Goal: Information Seeking & Learning: Learn about a topic

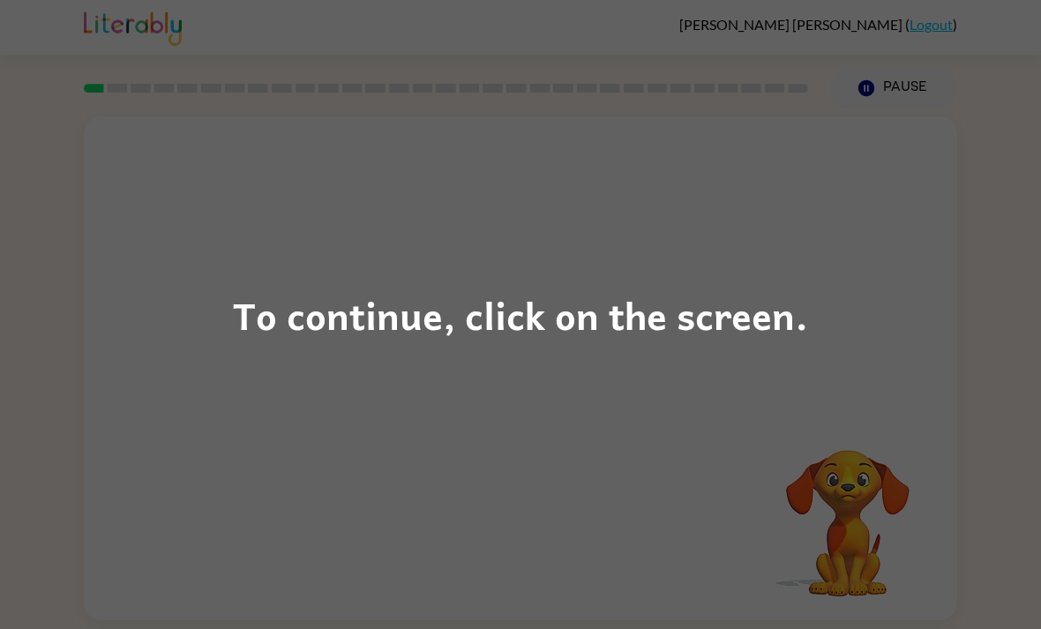
click at [166, 329] on div "To continue, click on the screen." at bounding box center [520, 314] width 1041 height 629
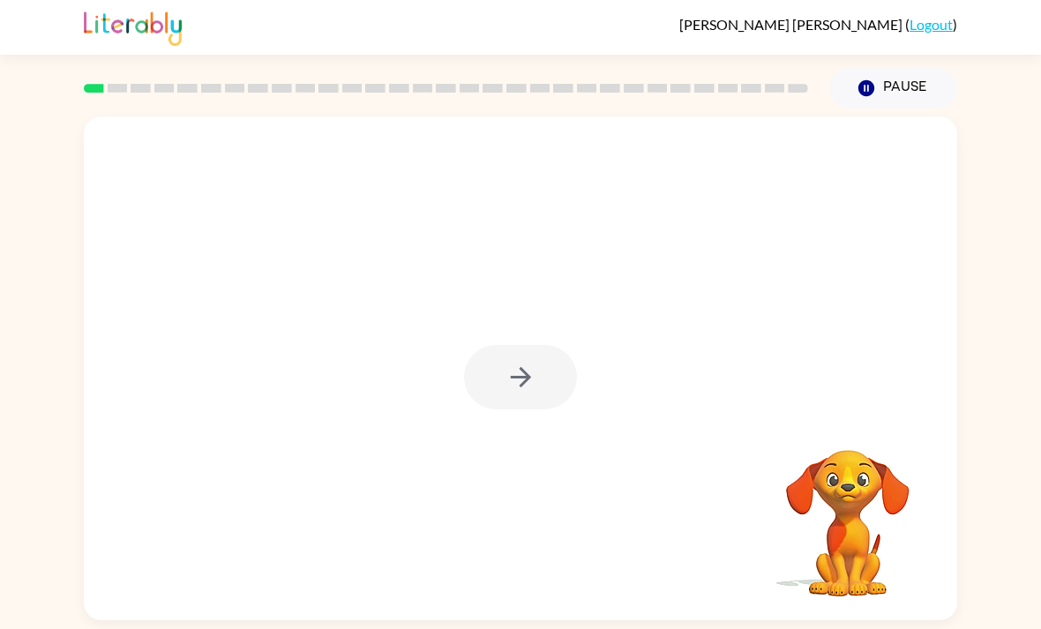
click at [507, 377] on div at bounding box center [520, 377] width 113 height 64
click at [542, 345] on button "button" at bounding box center [520, 377] width 113 height 64
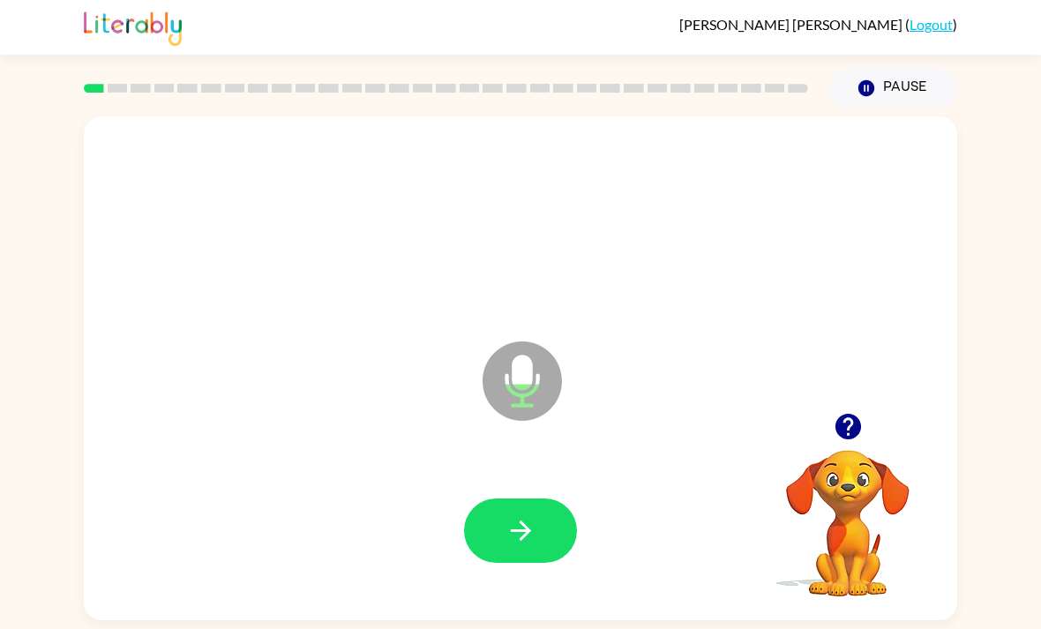
click at [842, 414] on icon "button" at bounding box center [848, 427] width 26 height 26
click at [514, 498] on button "button" at bounding box center [520, 530] width 113 height 64
click at [521, 515] on icon "button" at bounding box center [520, 530] width 31 height 31
click at [557, 498] on button "button" at bounding box center [520, 530] width 113 height 64
click at [833, 411] on icon "button" at bounding box center [848, 426] width 31 height 31
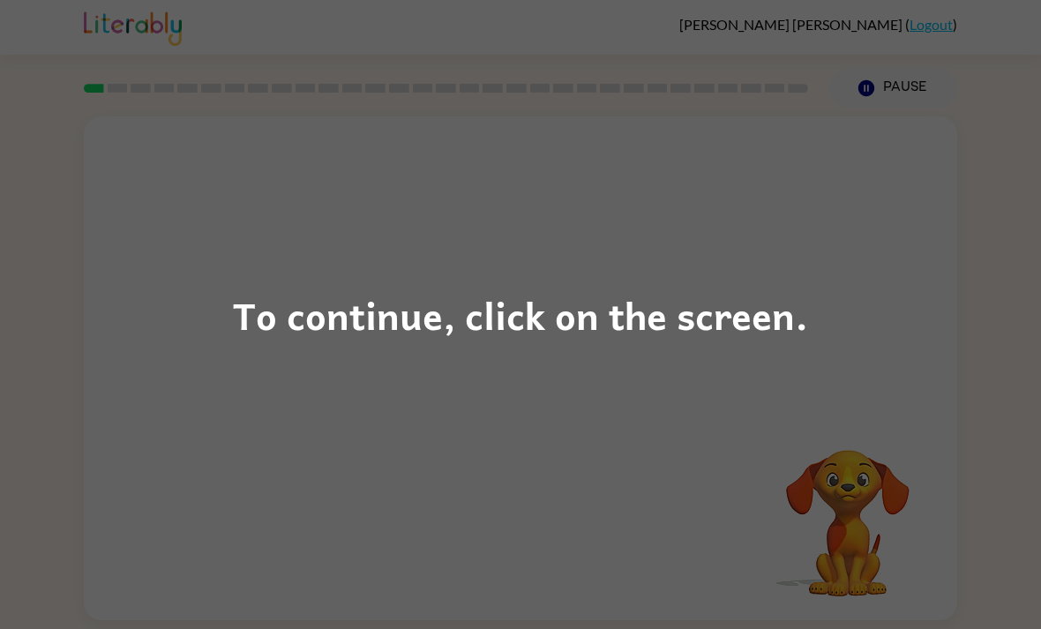
click at [952, 509] on div "To continue, click on the screen." at bounding box center [520, 314] width 1041 height 629
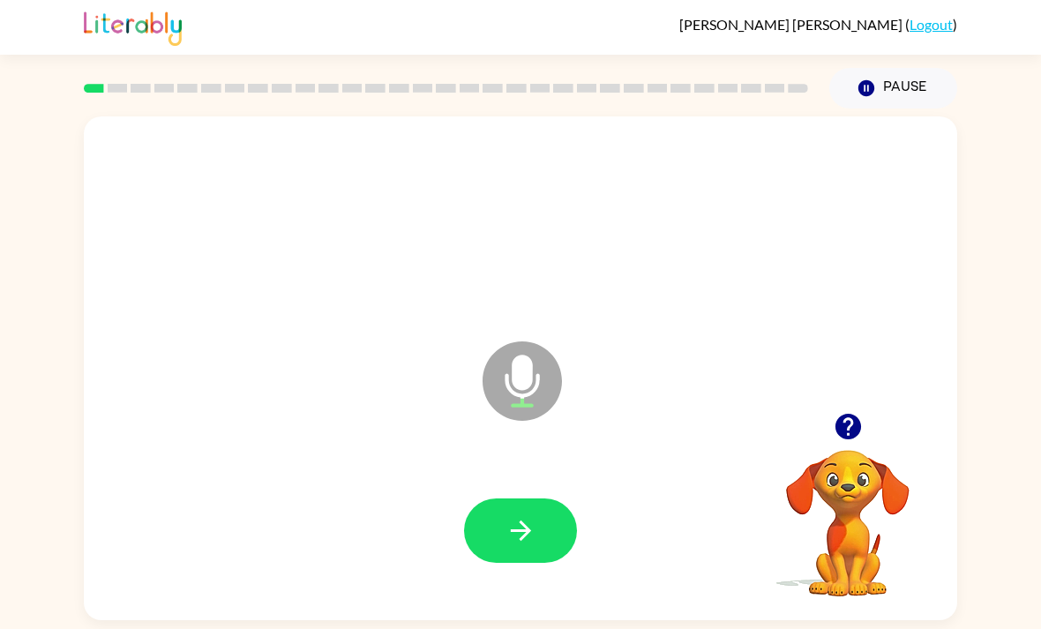
click at [527, 520] on icon "button" at bounding box center [520, 530] width 20 height 20
click at [845, 411] on icon "button" at bounding box center [848, 426] width 31 height 31
click at [847, 414] on icon "button" at bounding box center [848, 427] width 26 height 26
click at [521, 515] on icon "button" at bounding box center [520, 530] width 31 height 31
click at [506, 515] on icon "button" at bounding box center [520, 530] width 31 height 31
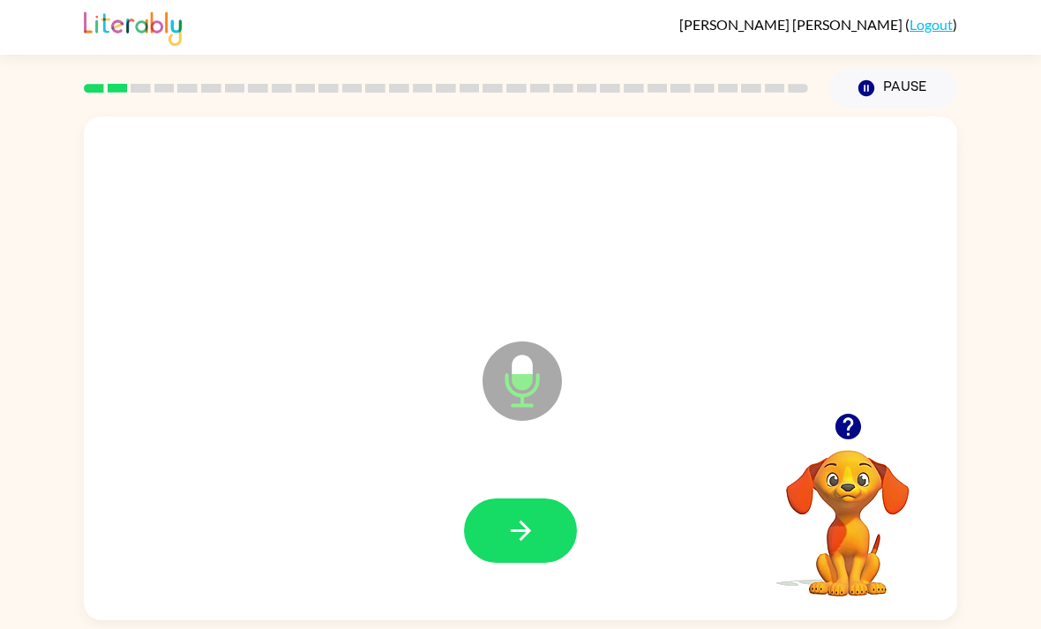
click at [541, 498] on button "button" at bounding box center [520, 530] width 113 height 64
click at [543, 498] on button "button" at bounding box center [520, 530] width 113 height 64
click at [547, 498] on button "button" at bounding box center [520, 530] width 113 height 64
click at [518, 515] on icon "button" at bounding box center [520, 530] width 31 height 31
click at [528, 515] on icon "button" at bounding box center [520, 530] width 31 height 31
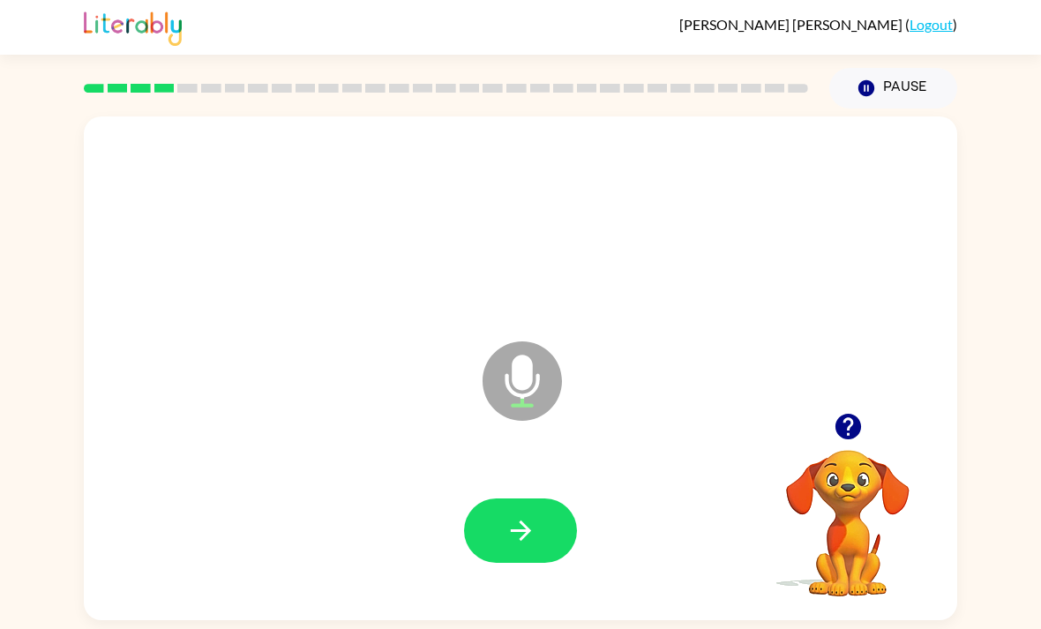
click at [848, 414] on icon "button" at bounding box center [848, 427] width 26 height 26
click at [545, 498] on button "button" at bounding box center [520, 530] width 113 height 64
click at [527, 498] on button "button" at bounding box center [520, 530] width 113 height 64
click at [841, 423] on video "Your browser must support playing .mp4 files to use Literably. Please try using…" at bounding box center [848, 511] width 176 height 176
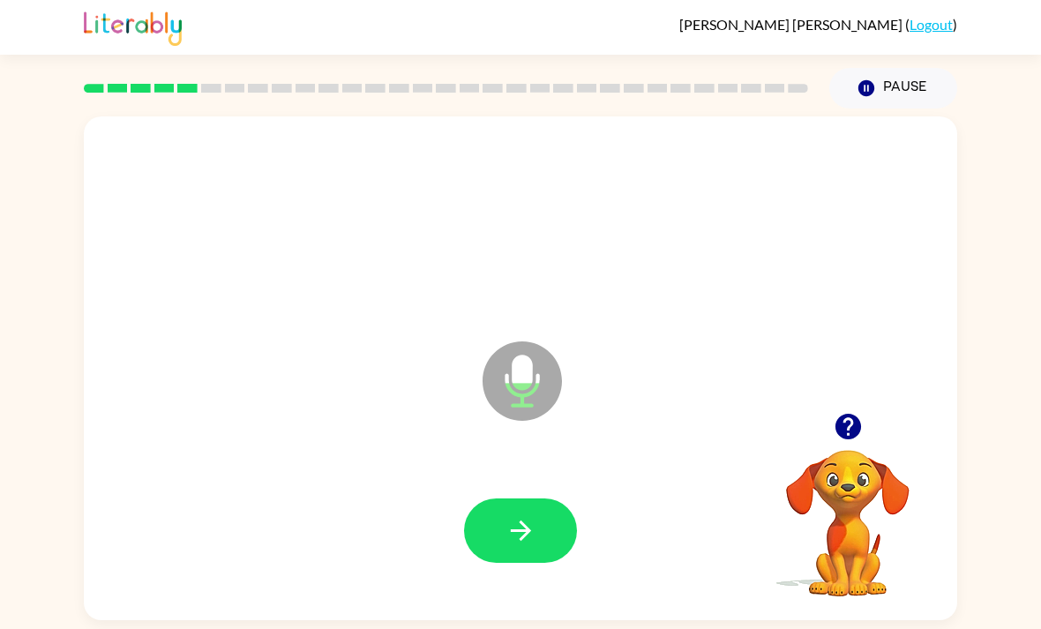
click at [842, 414] on icon "button" at bounding box center [848, 427] width 26 height 26
click at [520, 515] on icon "button" at bounding box center [520, 530] width 31 height 31
click at [534, 515] on icon "button" at bounding box center [520, 530] width 31 height 31
click at [487, 499] on button "button" at bounding box center [520, 530] width 113 height 64
click at [821, 404] on div at bounding box center [848, 426] width 176 height 45
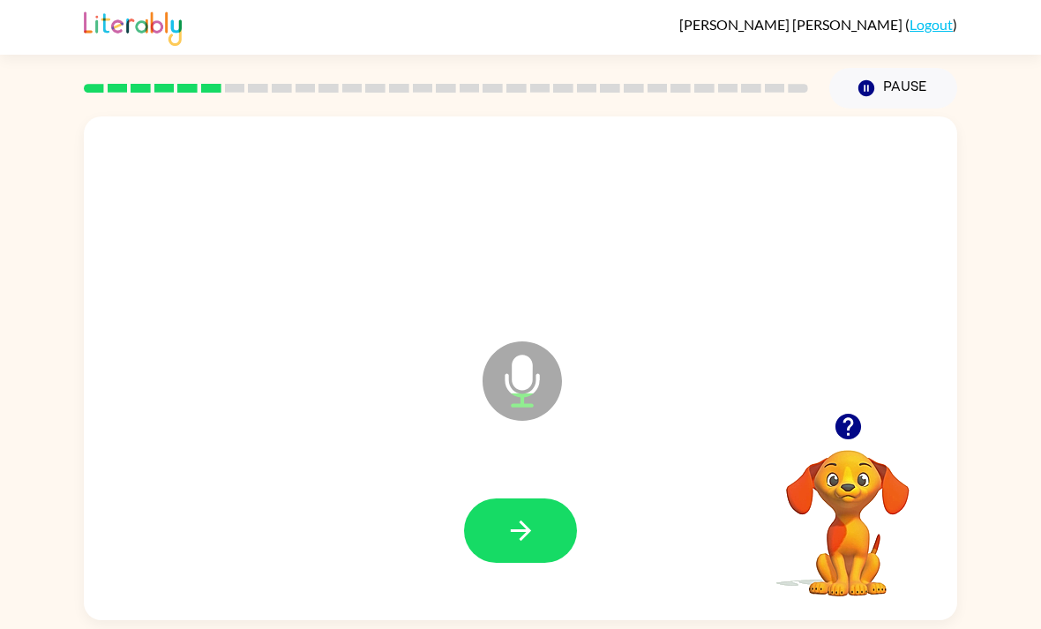
click at [850, 414] on icon "button" at bounding box center [848, 427] width 26 height 26
click at [540, 498] on button "button" at bounding box center [520, 530] width 113 height 64
click at [860, 411] on icon "button" at bounding box center [848, 426] width 31 height 31
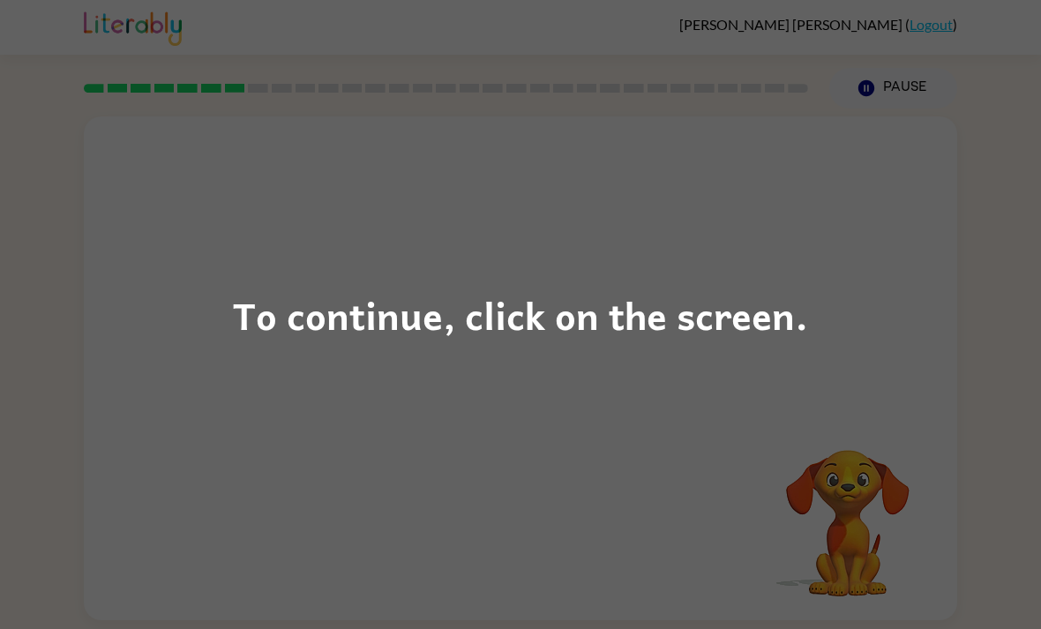
click at [935, 502] on div "To continue, click on the screen." at bounding box center [520, 314] width 1041 height 629
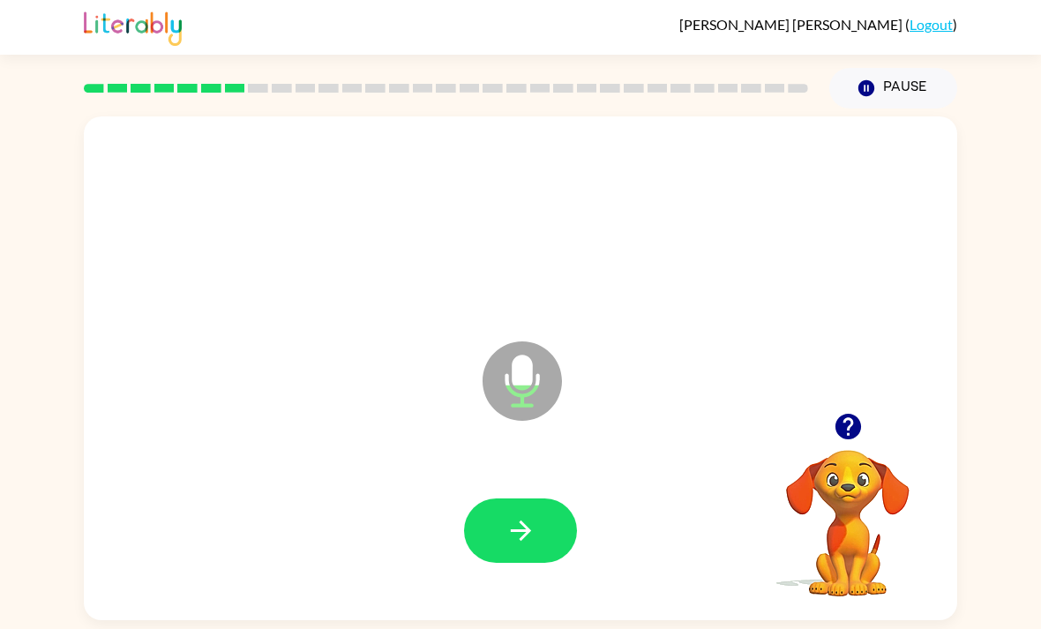
click at [543, 459] on div at bounding box center [520, 531] width 838 height 145
click at [545, 498] on button "button" at bounding box center [520, 530] width 113 height 64
click at [560, 498] on button "button" at bounding box center [520, 530] width 113 height 64
click at [523, 520] on icon "button" at bounding box center [520, 530] width 20 height 20
click at [549, 498] on button "button" at bounding box center [520, 530] width 113 height 64
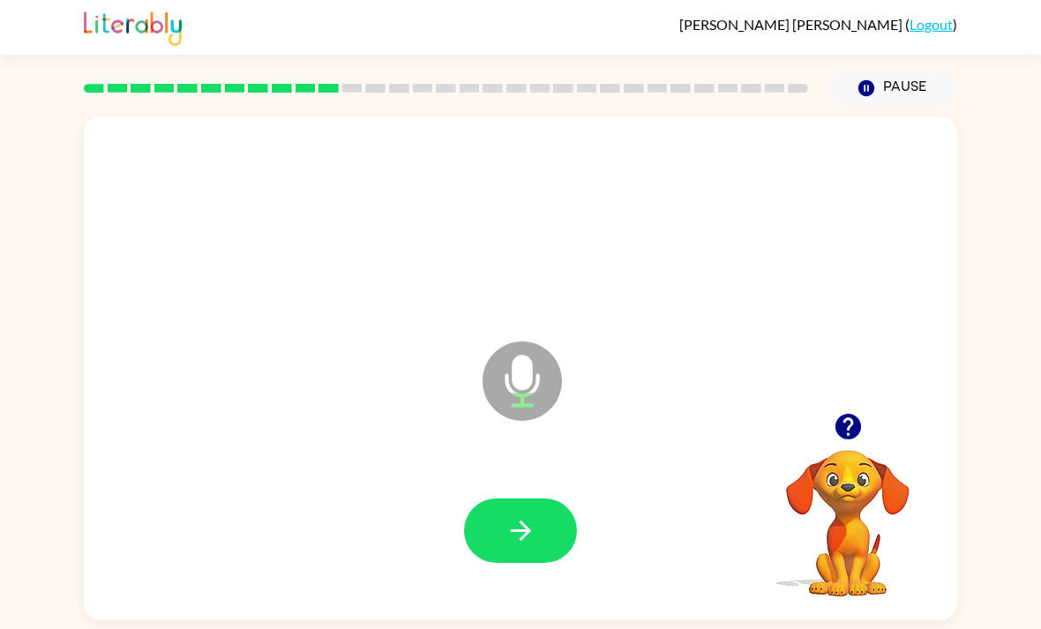
click at [529, 498] on button "button" at bounding box center [520, 530] width 113 height 64
click at [528, 520] on icon "button" at bounding box center [520, 530] width 20 height 20
click at [550, 498] on button "button" at bounding box center [520, 530] width 113 height 64
click at [506, 515] on icon "button" at bounding box center [520, 530] width 31 height 31
click at [535, 515] on icon "button" at bounding box center [520, 530] width 31 height 31
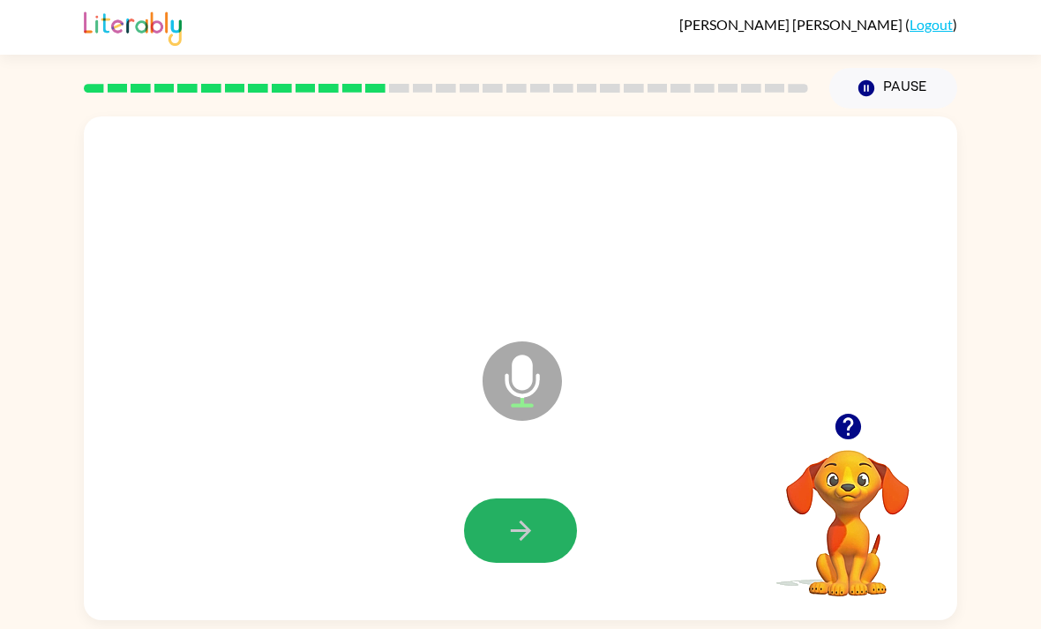
click at [497, 498] on button "button" at bounding box center [520, 530] width 113 height 64
click at [503, 498] on button "button" at bounding box center [520, 530] width 113 height 64
click at [502, 498] on button "button" at bounding box center [520, 530] width 113 height 64
click at [533, 498] on button "button" at bounding box center [520, 530] width 113 height 64
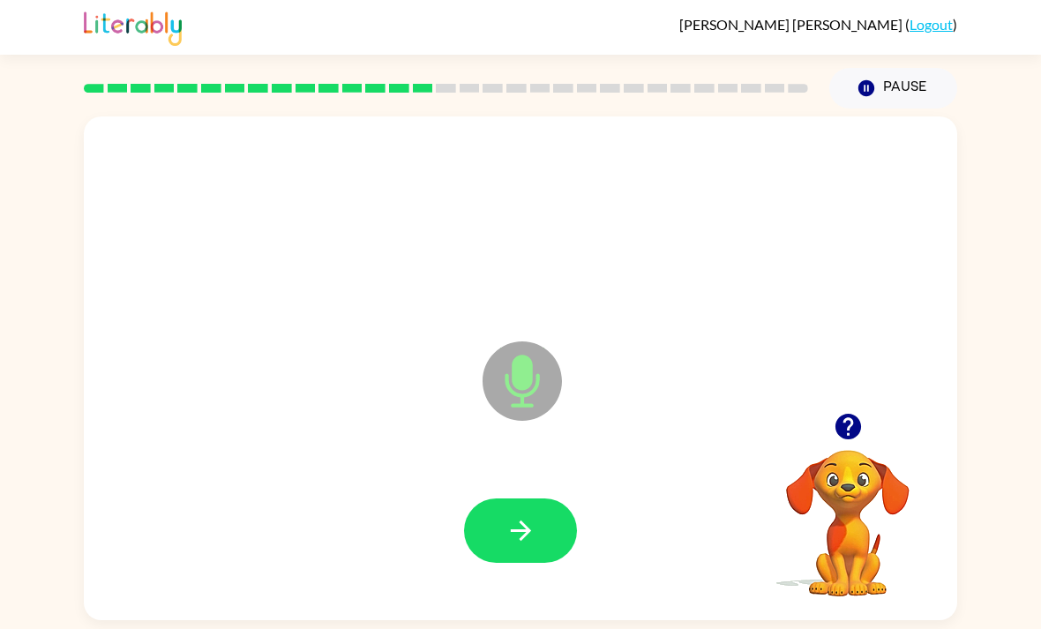
click at [852, 414] on icon "button" at bounding box center [848, 427] width 26 height 26
click at [522, 498] on button "button" at bounding box center [520, 530] width 113 height 64
click at [505, 515] on icon "button" at bounding box center [520, 530] width 31 height 31
click at [859, 414] on icon "button" at bounding box center [848, 427] width 26 height 26
click at [520, 499] on button "button" at bounding box center [520, 530] width 113 height 64
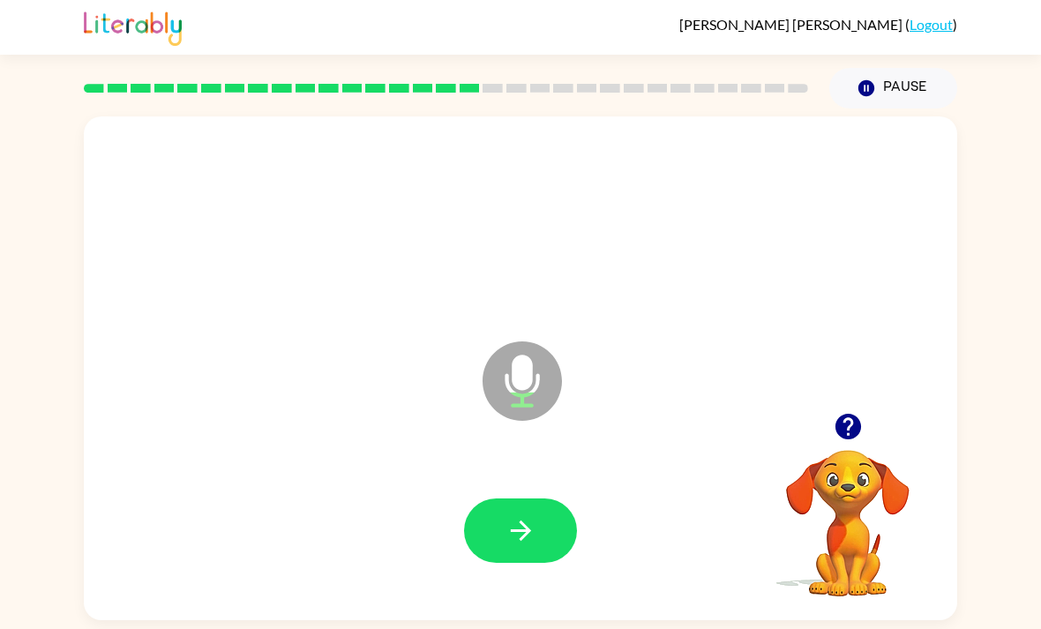
click at [535, 525] on div at bounding box center [520, 531] width 838 height 145
click at [546, 498] on button "button" at bounding box center [520, 530] width 113 height 64
click at [847, 411] on icon "button" at bounding box center [848, 426] width 31 height 31
click at [528, 498] on button "button" at bounding box center [520, 530] width 113 height 64
click at [498, 498] on button "button" at bounding box center [520, 530] width 113 height 64
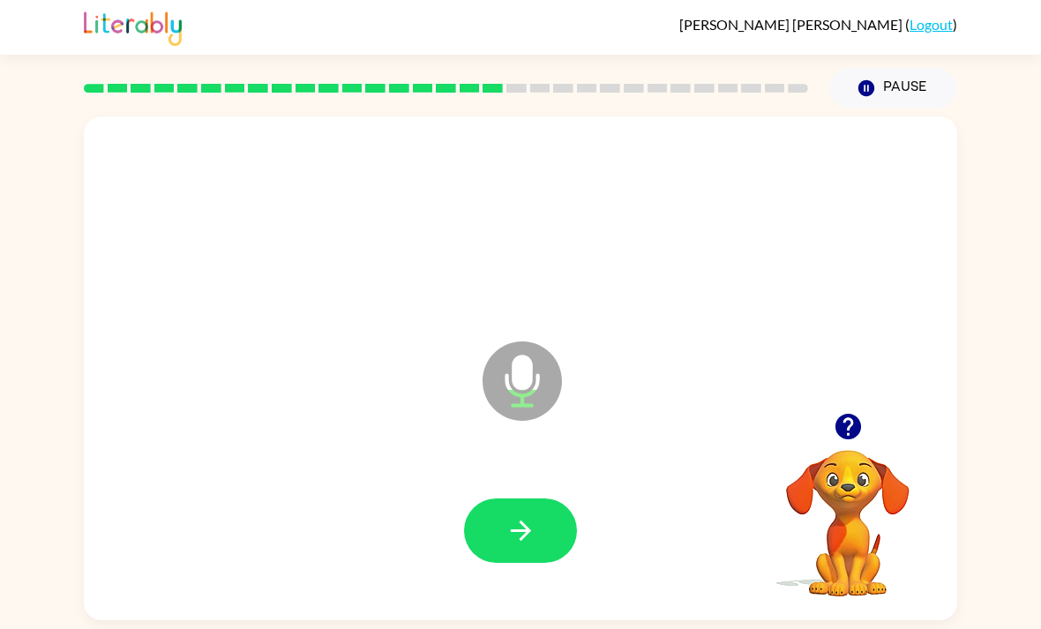
scroll to position [54, 0]
click at [507, 515] on icon "button" at bounding box center [520, 530] width 31 height 31
click at [558, 498] on button "button" at bounding box center [520, 530] width 113 height 64
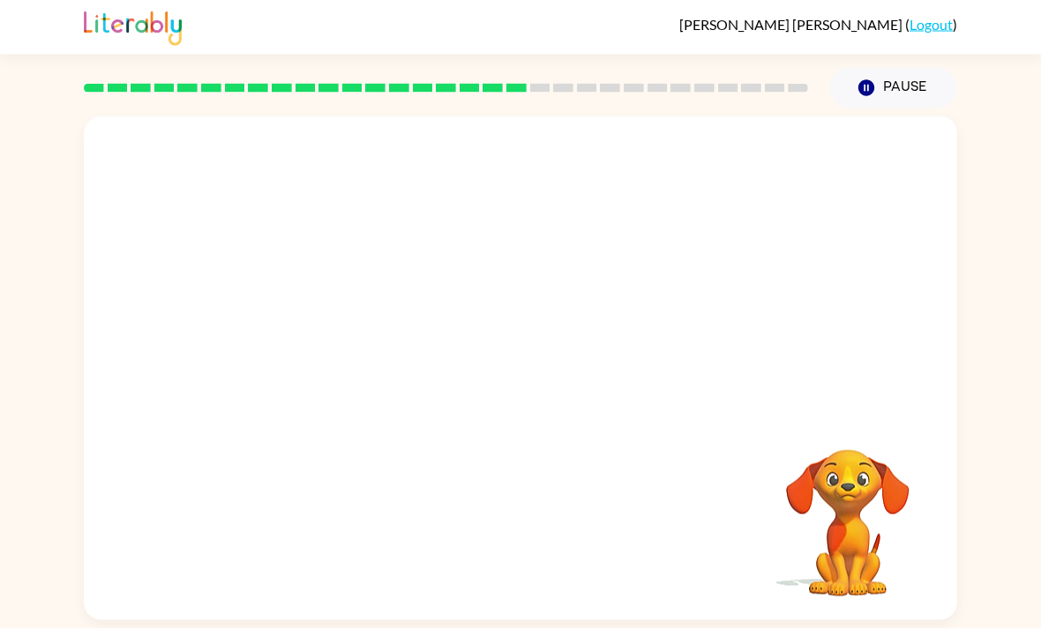
scroll to position [19, 0]
click at [557, 356] on div at bounding box center [477, 337] width 753 height 64
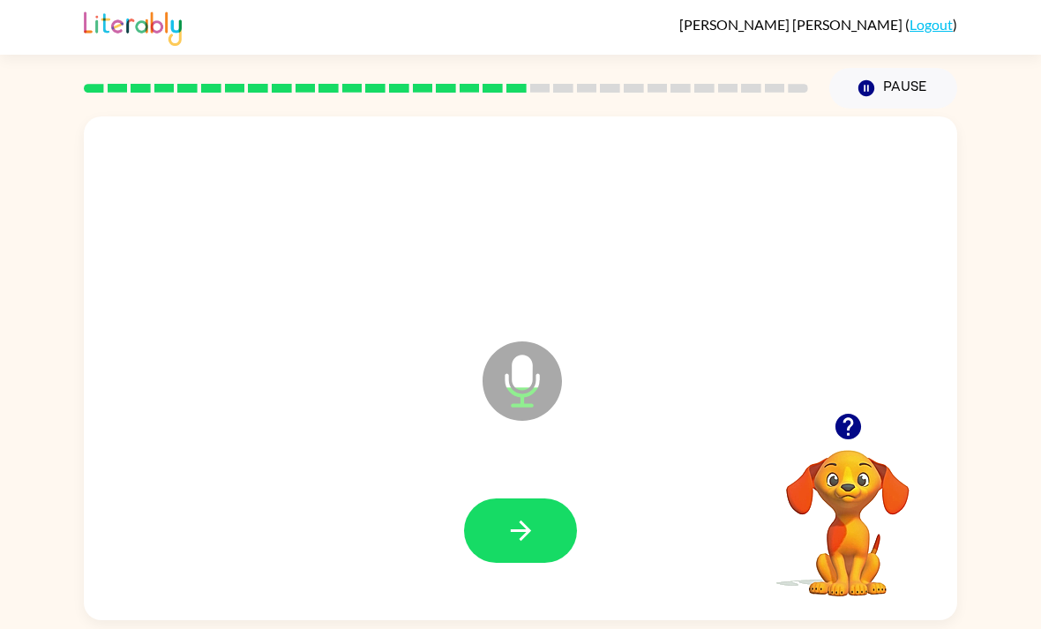
click at [513, 515] on icon "button" at bounding box center [520, 530] width 31 height 31
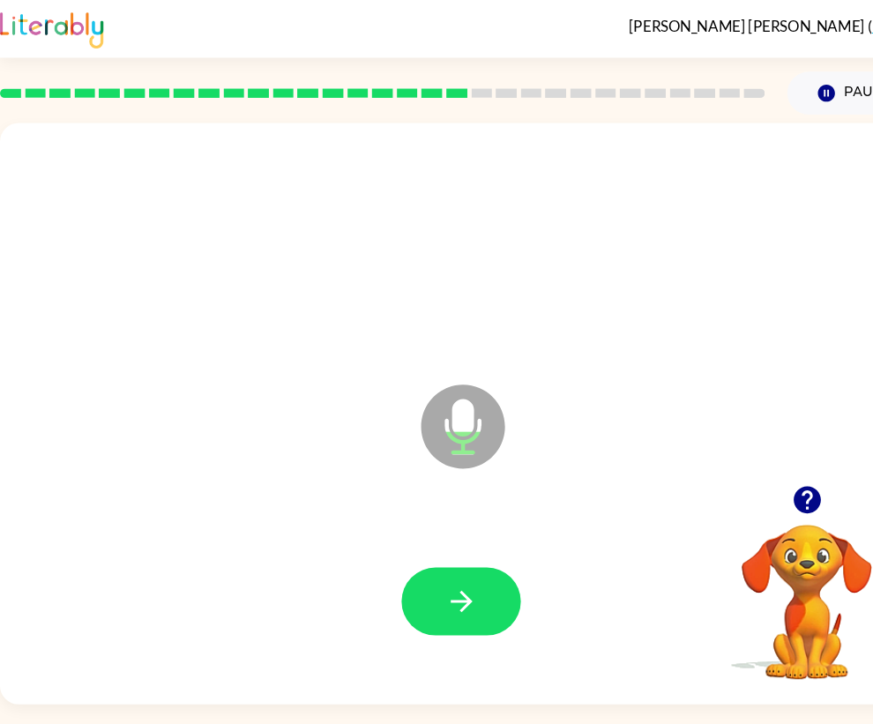
scroll to position [0, 0]
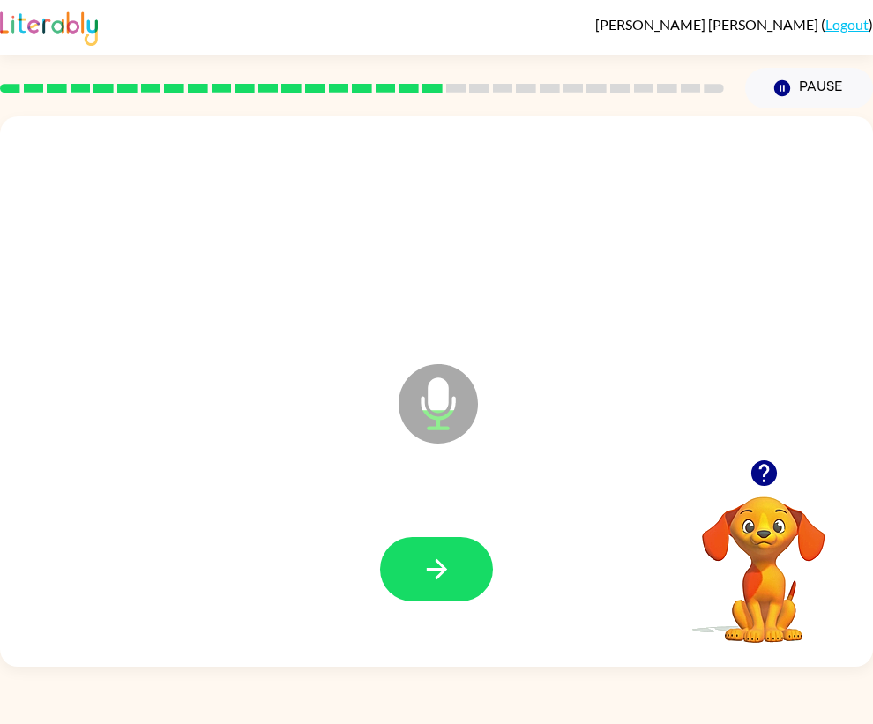
click at [436, 585] on icon "button" at bounding box center [437, 569] width 31 height 31
click at [445, 585] on icon "button" at bounding box center [437, 569] width 31 height 31
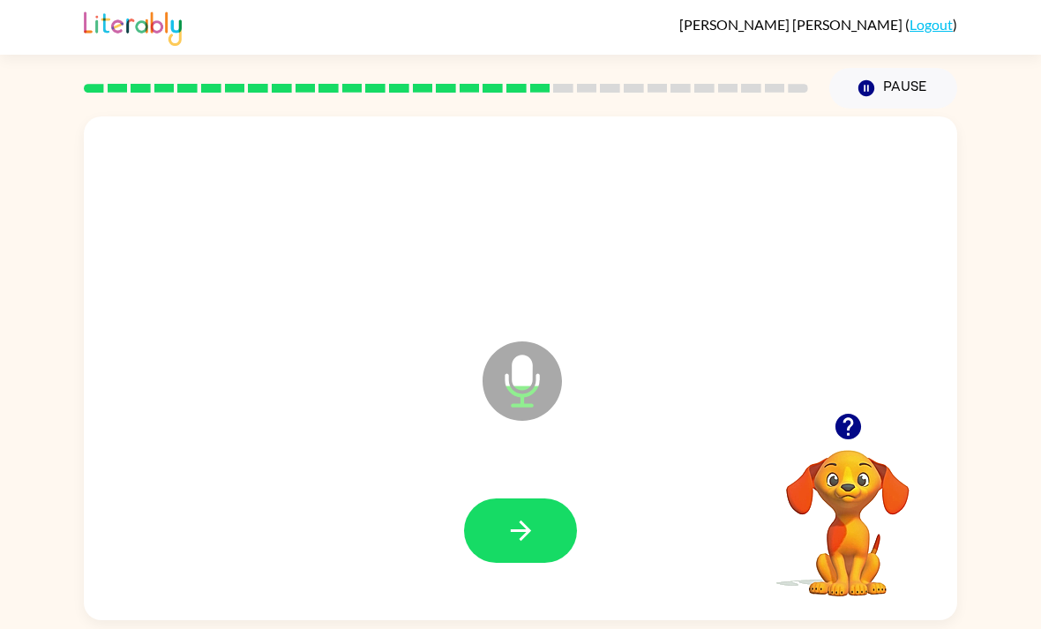
click at [495, 528] on button "button" at bounding box center [520, 530] width 113 height 64
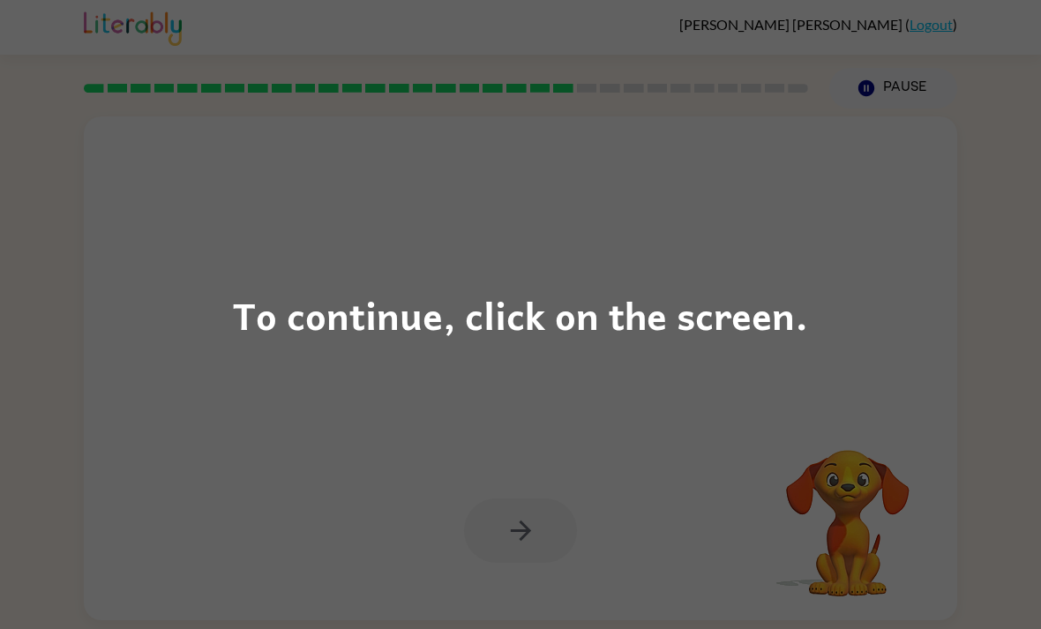
click at [768, 478] on div "To continue, click on the screen." at bounding box center [520, 314] width 1041 height 629
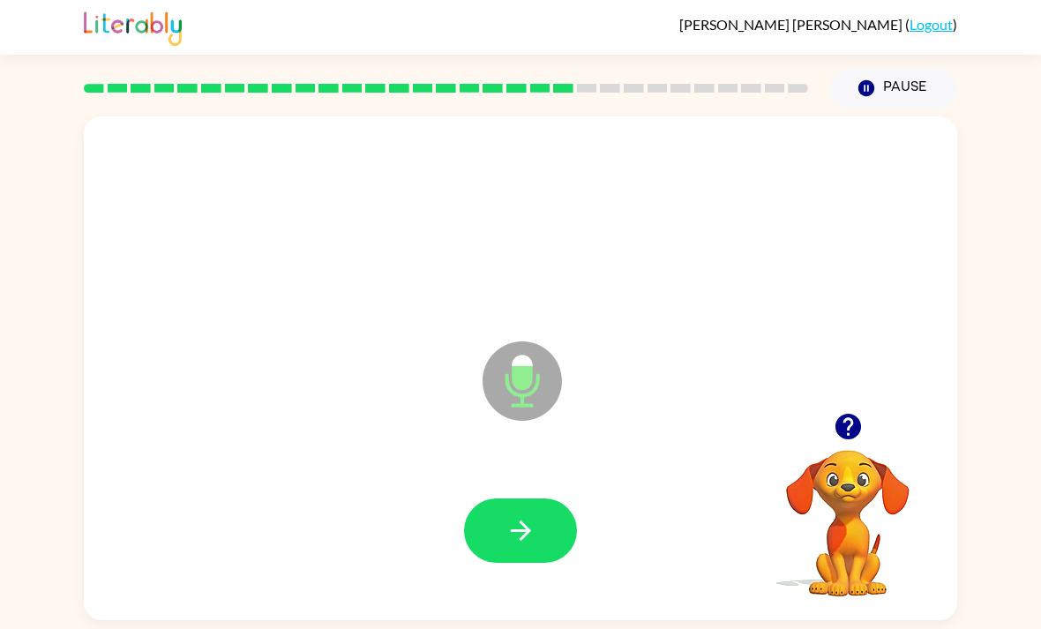
click at [535, 532] on icon "button" at bounding box center [520, 530] width 31 height 31
click at [848, 438] on icon "button" at bounding box center [848, 426] width 31 height 31
click at [541, 532] on button "button" at bounding box center [520, 530] width 113 height 64
click at [526, 508] on button "button" at bounding box center [520, 530] width 113 height 64
click at [544, 543] on button "button" at bounding box center [520, 530] width 113 height 64
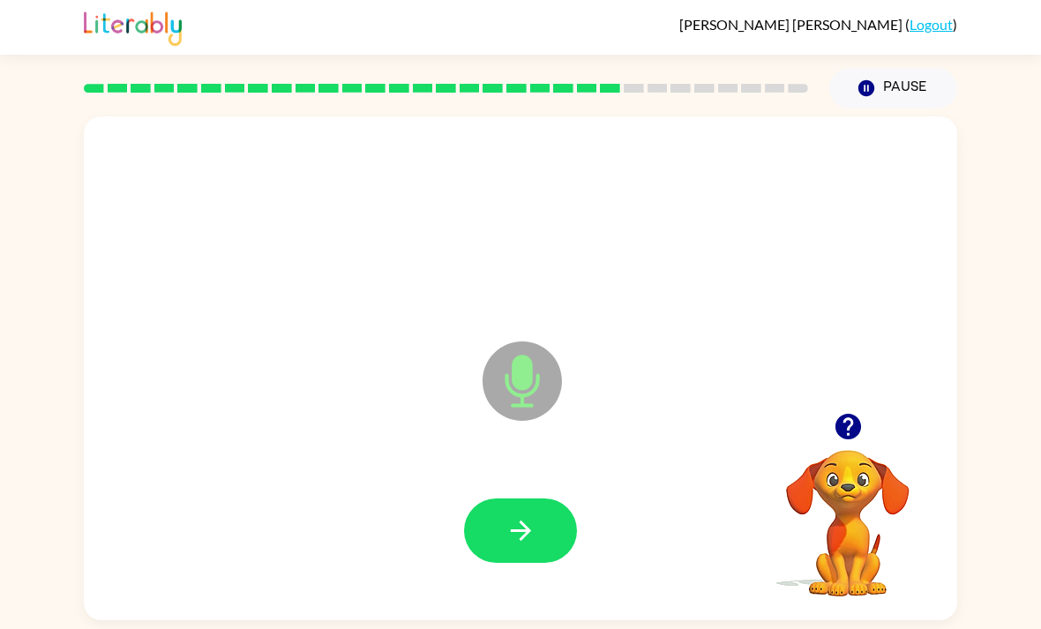
click at [521, 541] on icon "button" at bounding box center [520, 530] width 31 height 31
click at [507, 536] on icon "button" at bounding box center [520, 530] width 31 height 31
click at [537, 535] on button "button" at bounding box center [520, 530] width 113 height 64
click at [552, 543] on button "button" at bounding box center [520, 530] width 113 height 64
click at [846, 439] on icon "button" at bounding box center [848, 427] width 26 height 26
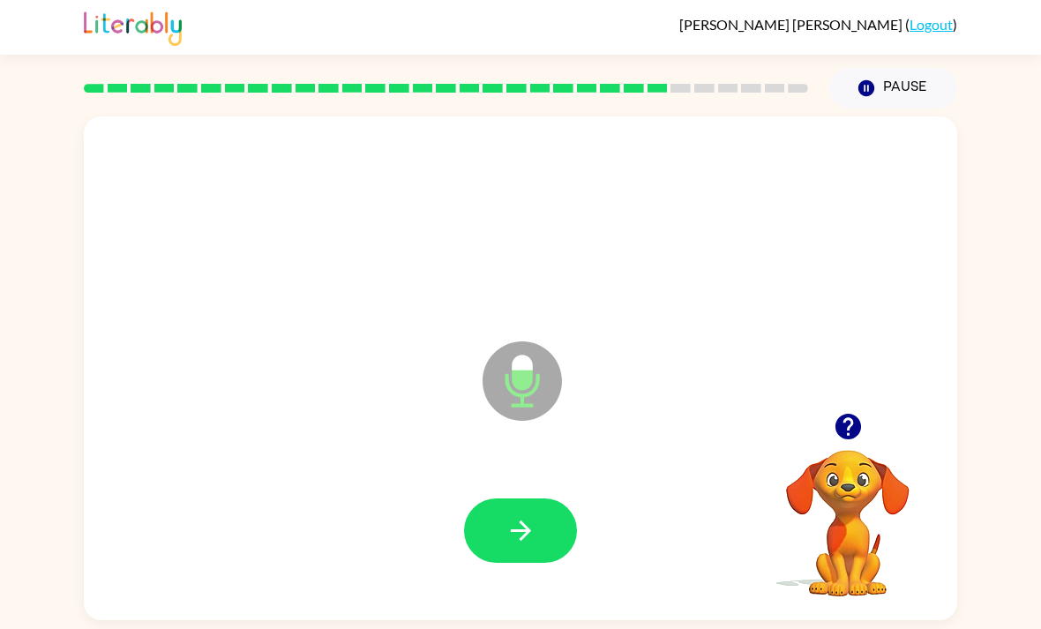
click at [526, 539] on icon "button" at bounding box center [520, 530] width 20 height 20
click at [542, 528] on button "button" at bounding box center [520, 530] width 113 height 64
click at [513, 530] on icon "button" at bounding box center [520, 530] width 31 height 31
click at [533, 544] on icon "button" at bounding box center [520, 530] width 31 height 31
click at [533, 528] on icon "button" at bounding box center [520, 530] width 31 height 31
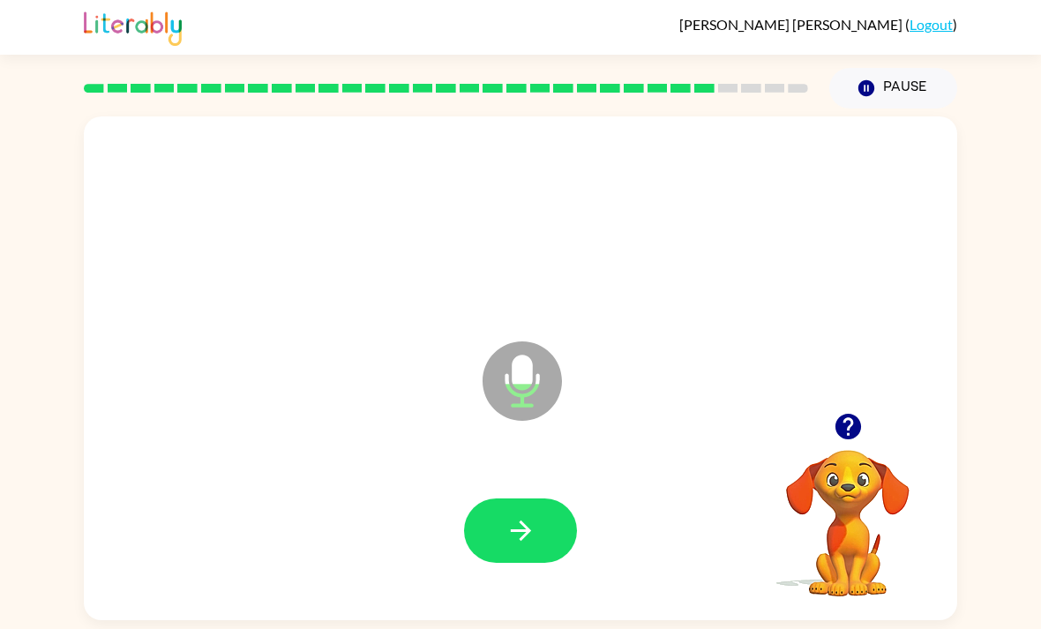
click at [516, 546] on icon "button" at bounding box center [520, 530] width 31 height 31
click at [522, 541] on icon "button" at bounding box center [520, 530] width 31 height 31
click at [853, 428] on icon "button" at bounding box center [848, 427] width 26 height 26
click at [530, 555] on button "button" at bounding box center [520, 530] width 113 height 64
click at [867, 446] on button "button" at bounding box center [848, 426] width 45 height 45
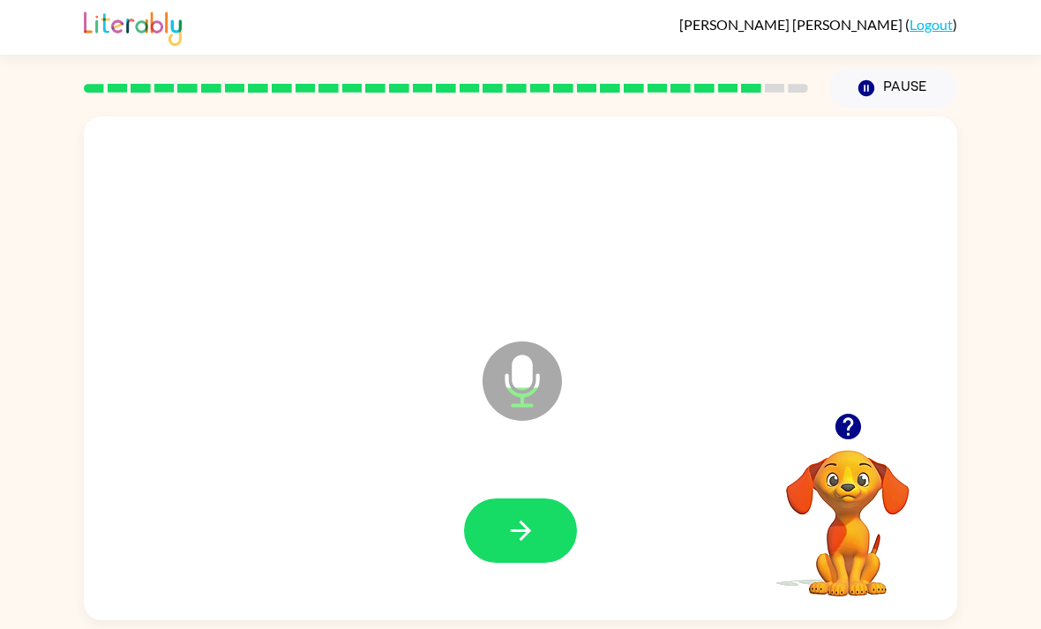
click at [528, 539] on icon "button" at bounding box center [520, 530] width 20 height 20
click at [529, 527] on icon "button" at bounding box center [520, 530] width 31 height 31
click at [550, 535] on button "button" at bounding box center [520, 530] width 113 height 64
click at [542, 527] on button "button" at bounding box center [520, 530] width 113 height 64
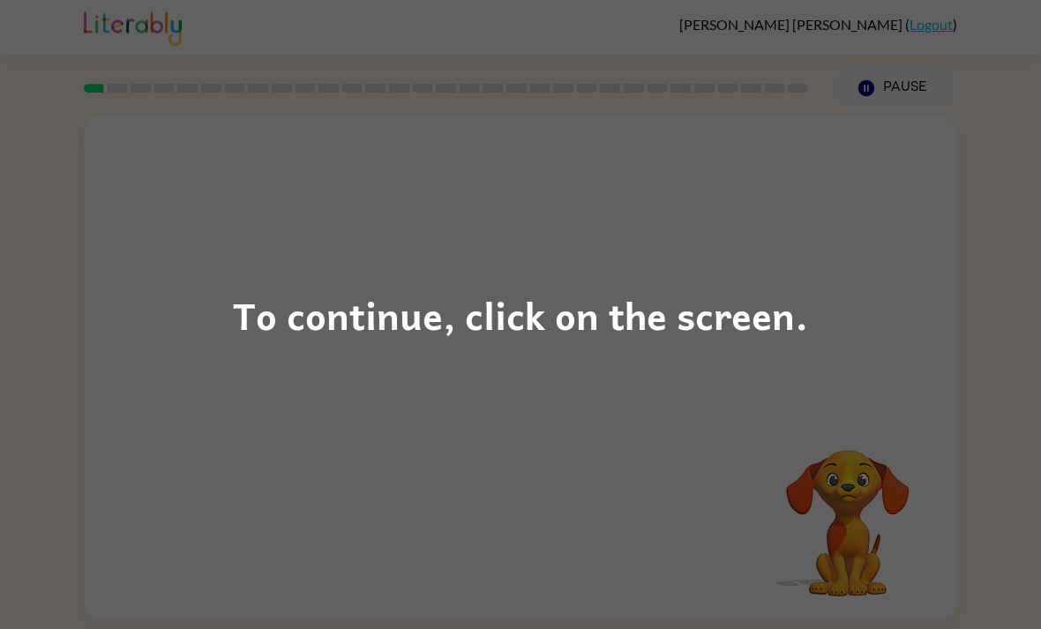
click at [866, 484] on div "To continue, click on the screen." at bounding box center [520, 314] width 1041 height 629
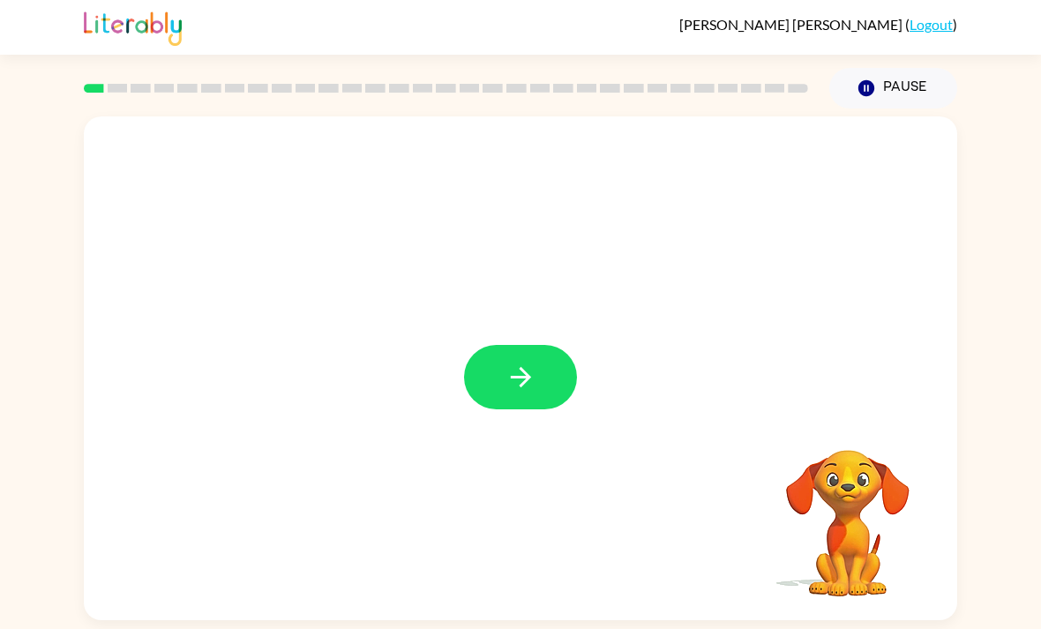
click at [573, 356] on div at bounding box center [520, 377] width 113 height 64
click at [544, 377] on button "button" at bounding box center [520, 377] width 113 height 64
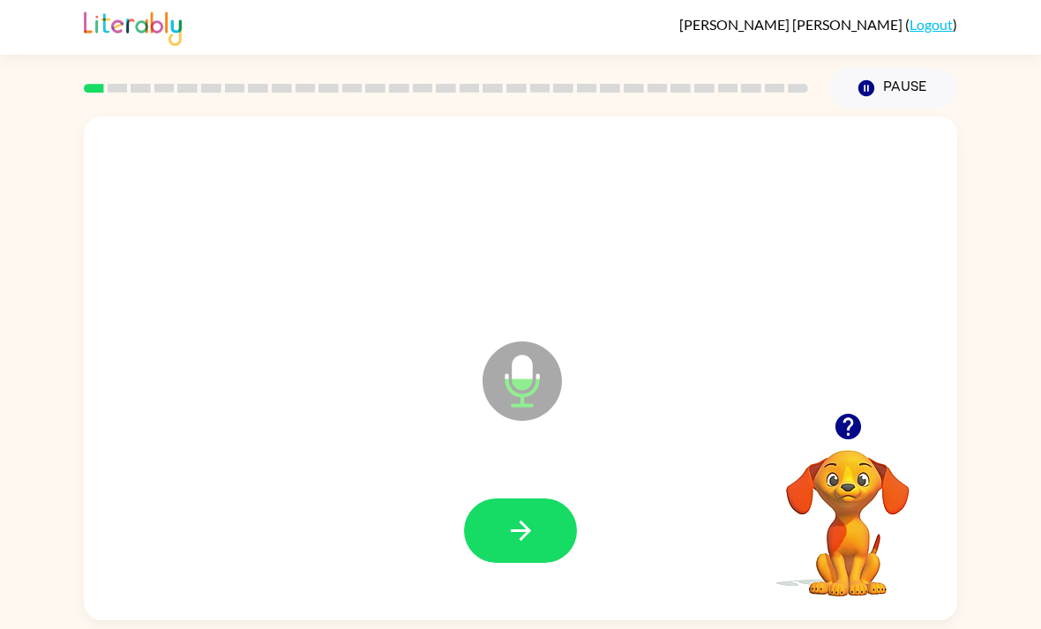
click at [503, 550] on button "button" at bounding box center [520, 530] width 113 height 64
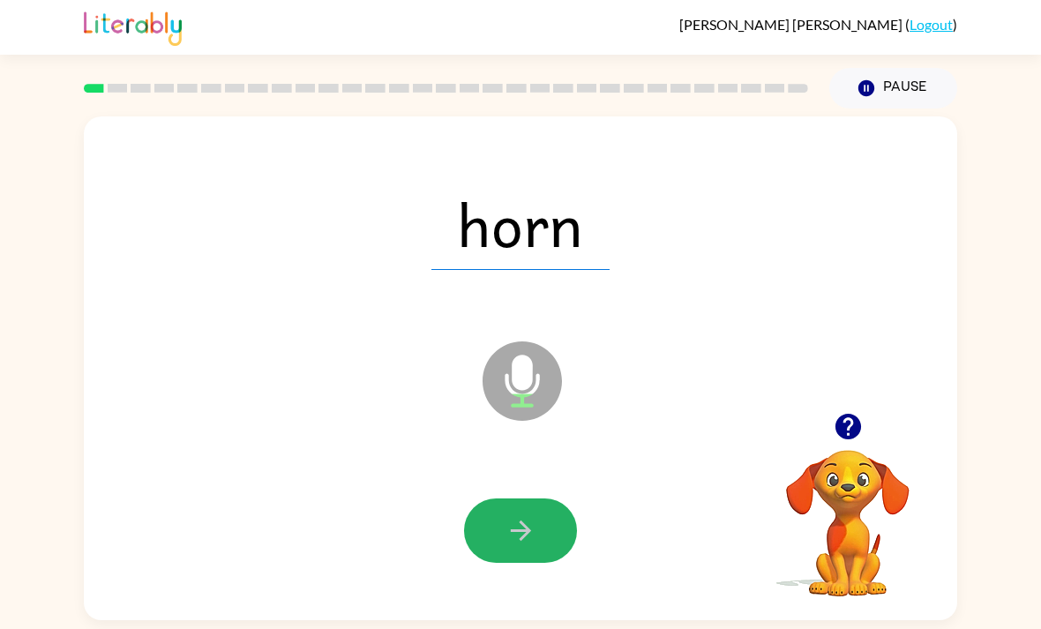
click at [525, 535] on icon "button" at bounding box center [520, 530] width 20 height 20
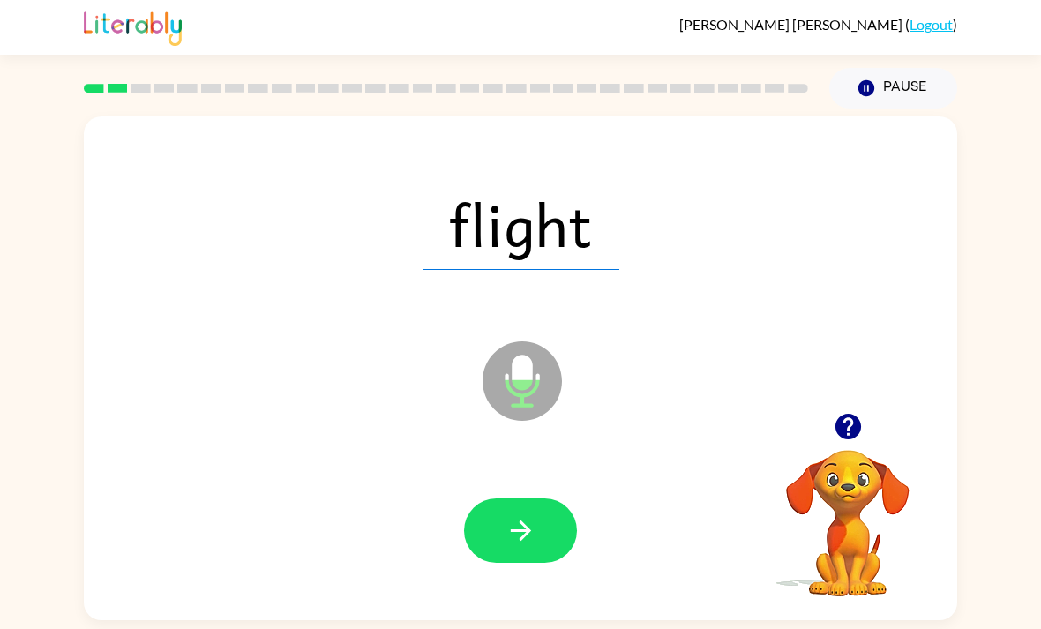
click at [513, 533] on icon "button" at bounding box center [520, 530] width 31 height 31
click at [544, 554] on button "button" at bounding box center [520, 530] width 113 height 64
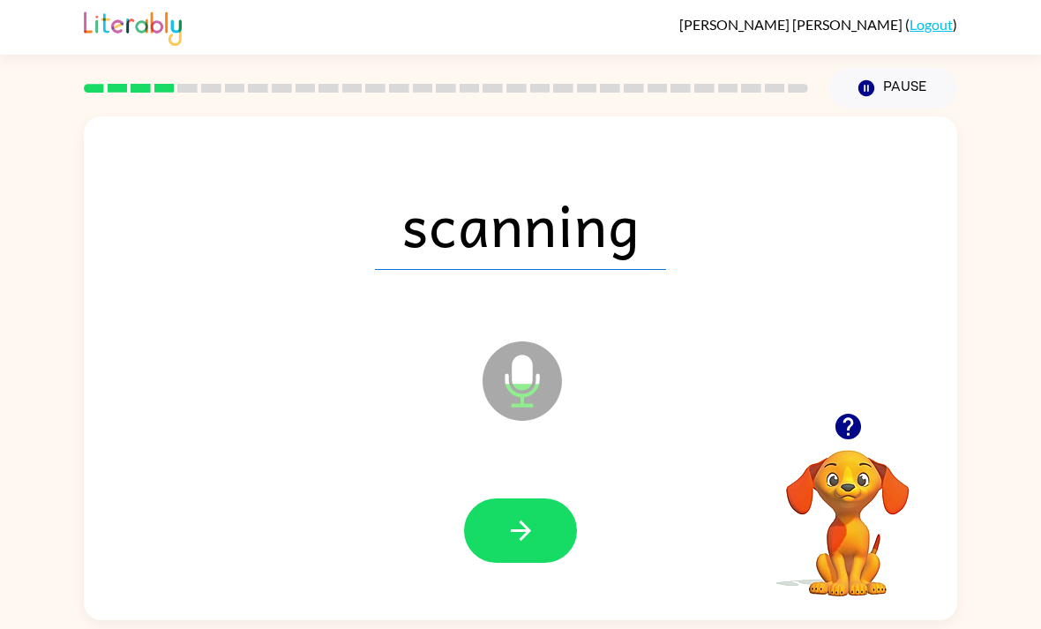
click at [554, 556] on button "button" at bounding box center [520, 530] width 113 height 64
click at [535, 546] on icon "button" at bounding box center [520, 530] width 31 height 31
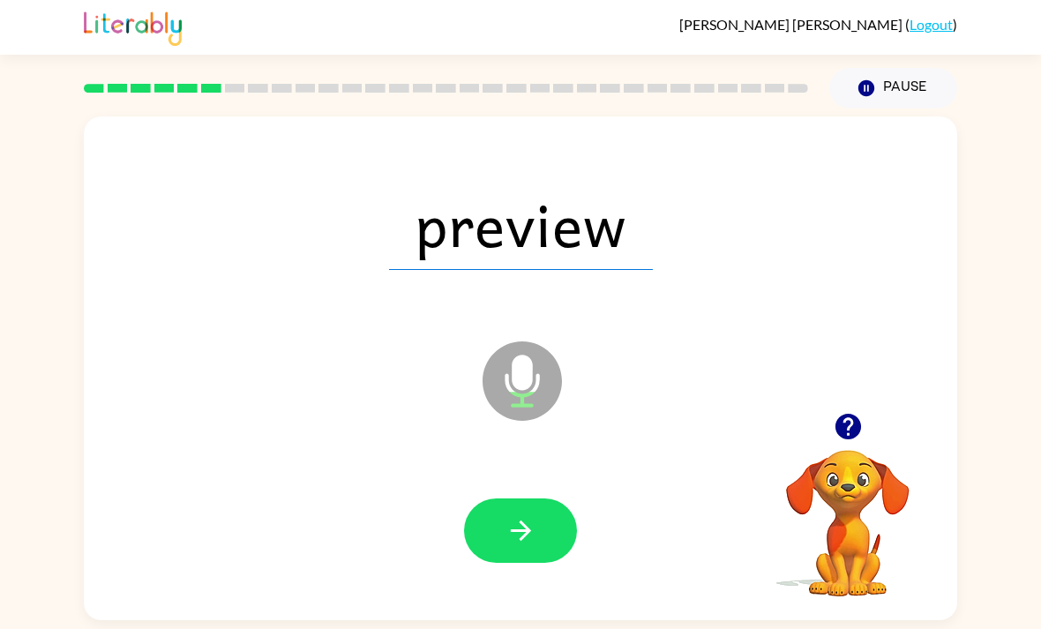
click at [542, 563] on button "button" at bounding box center [520, 530] width 113 height 64
click at [564, 559] on button "button" at bounding box center [520, 530] width 113 height 64
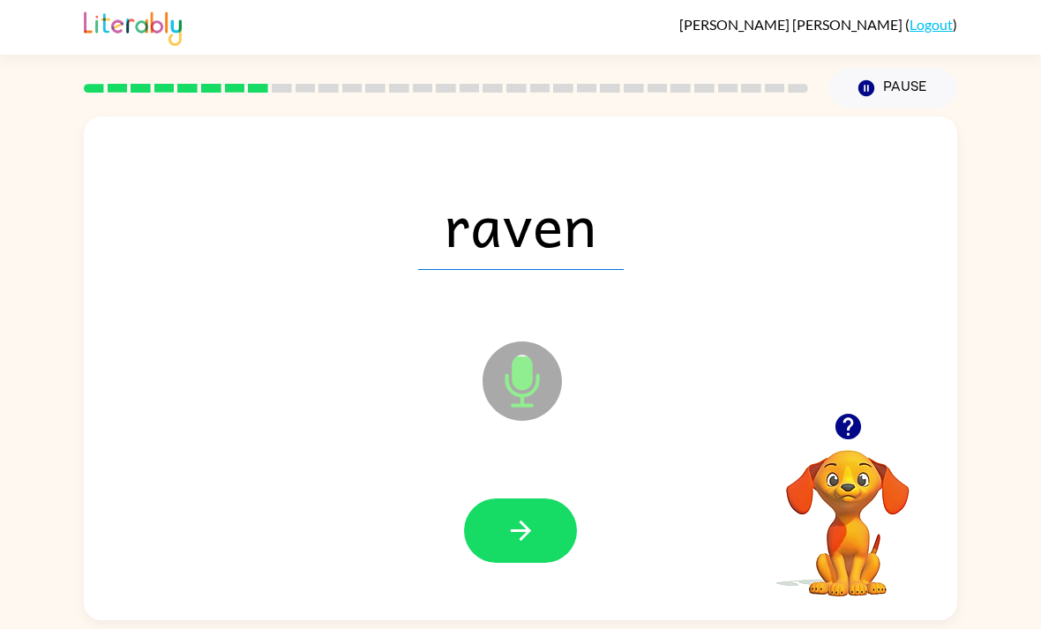
click at [550, 530] on button "button" at bounding box center [520, 530] width 113 height 64
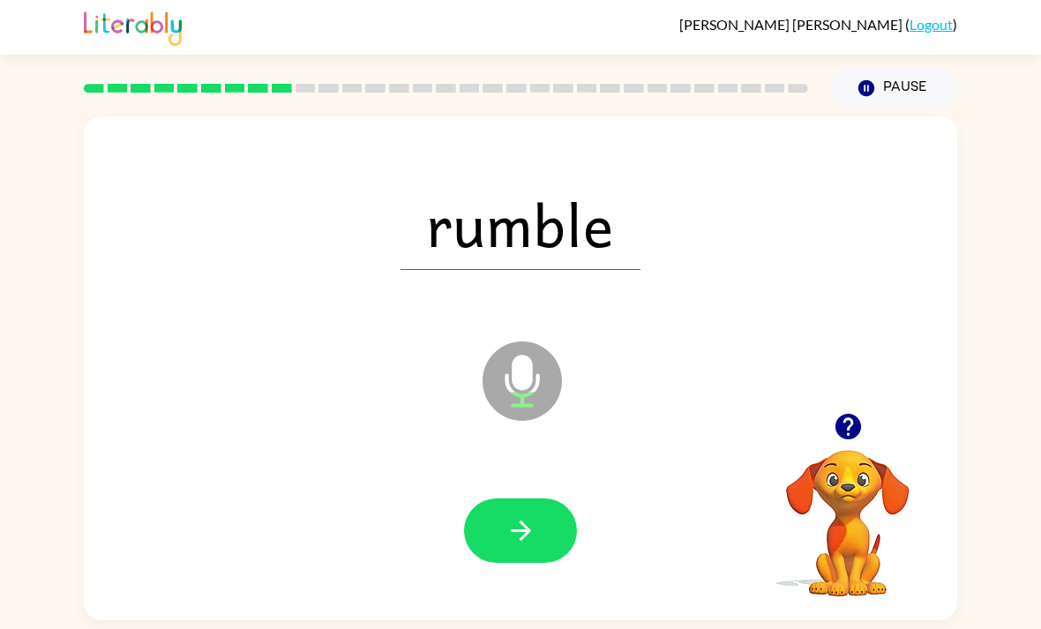
click at [533, 546] on icon "button" at bounding box center [520, 530] width 31 height 31
click at [533, 535] on icon "button" at bounding box center [520, 530] width 31 height 31
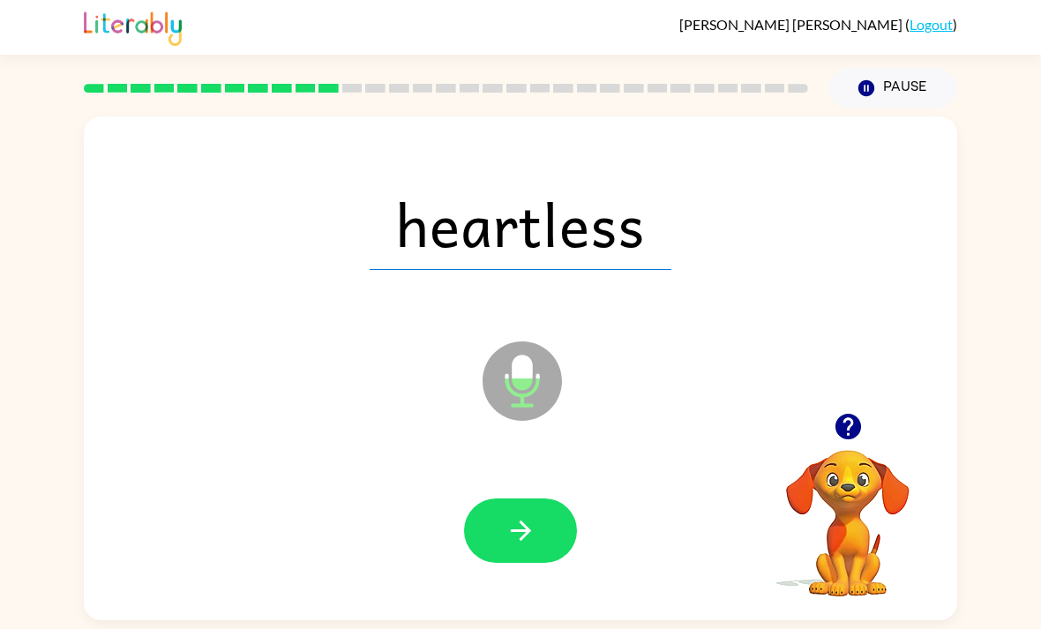
click at [558, 562] on button "button" at bounding box center [520, 530] width 113 height 64
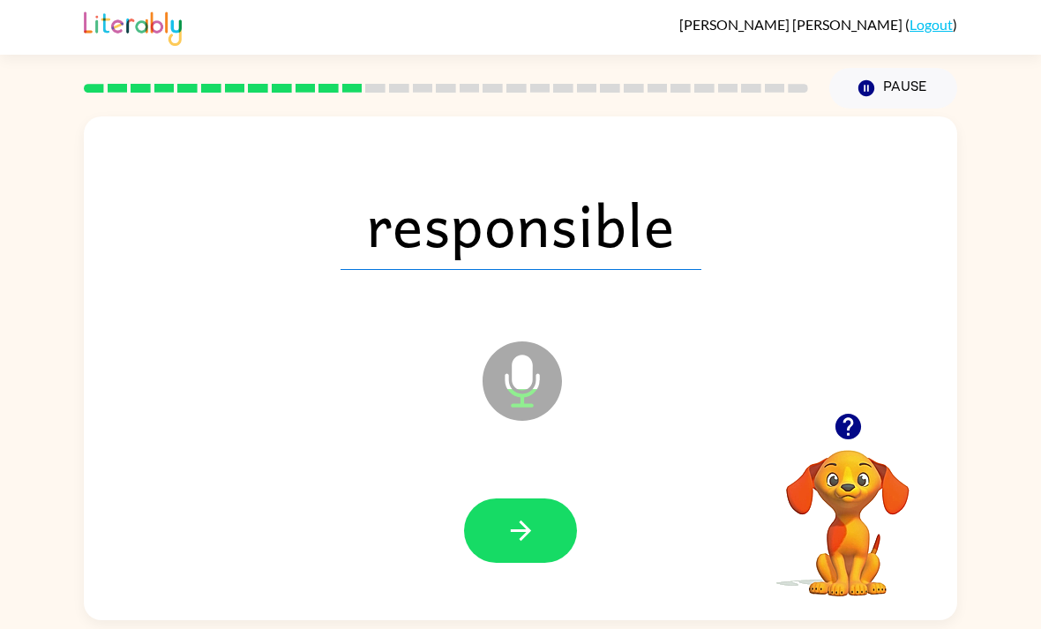
click at [527, 524] on icon "button" at bounding box center [520, 530] width 31 height 31
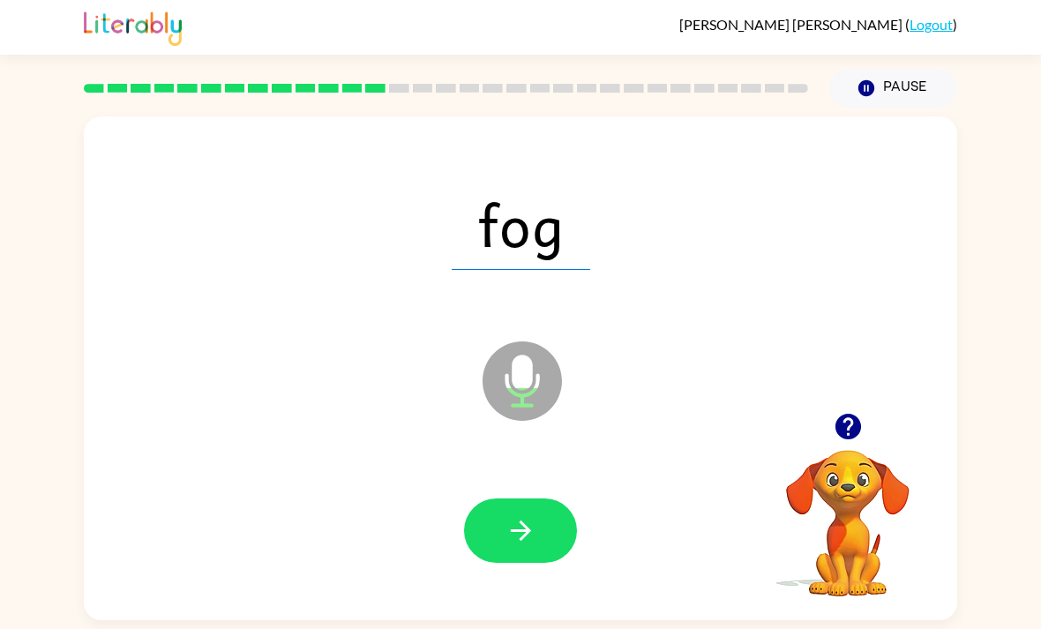
click at [531, 546] on icon "button" at bounding box center [520, 530] width 31 height 31
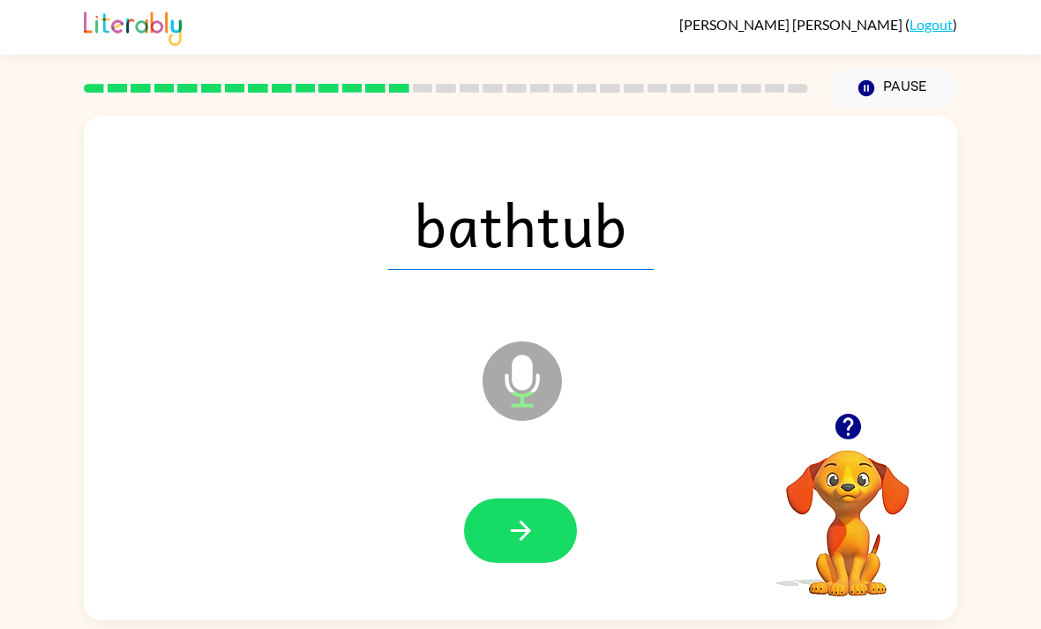
click at [529, 533] on icon "button" at bounding box center [520, 530] width 31 height 31
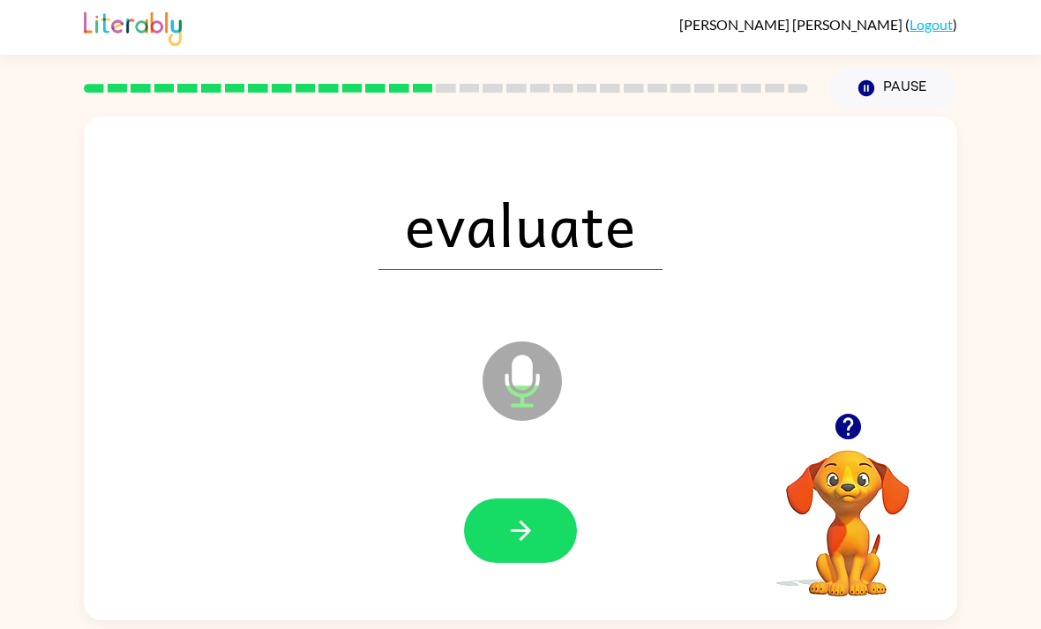
click at [535, 539] on icon "button" at bounding box center [520, 530] width 31 height 31
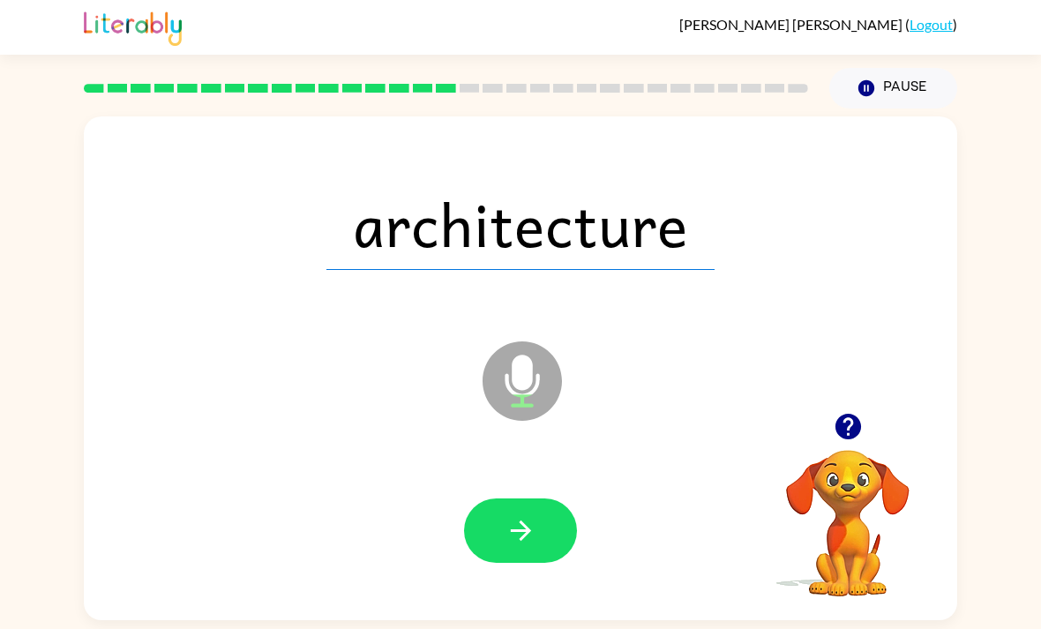
click at [538, 530] on button "button" at bounding box center [520, 530] width 113 height 64
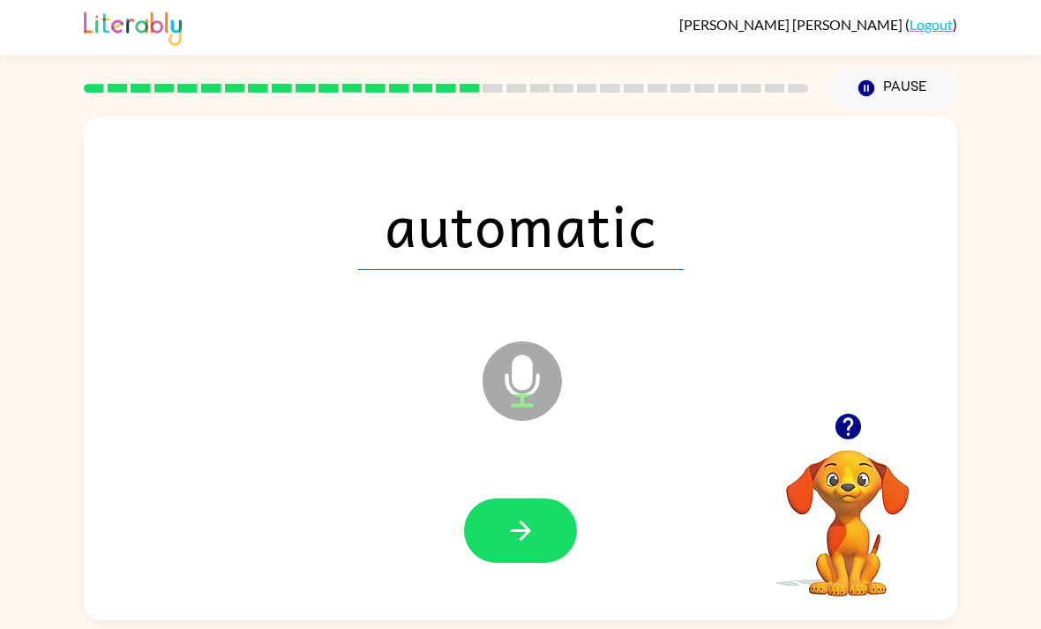
click at [535, 537] on icon "button" at bounding box center [520, 530] width 31 height 31
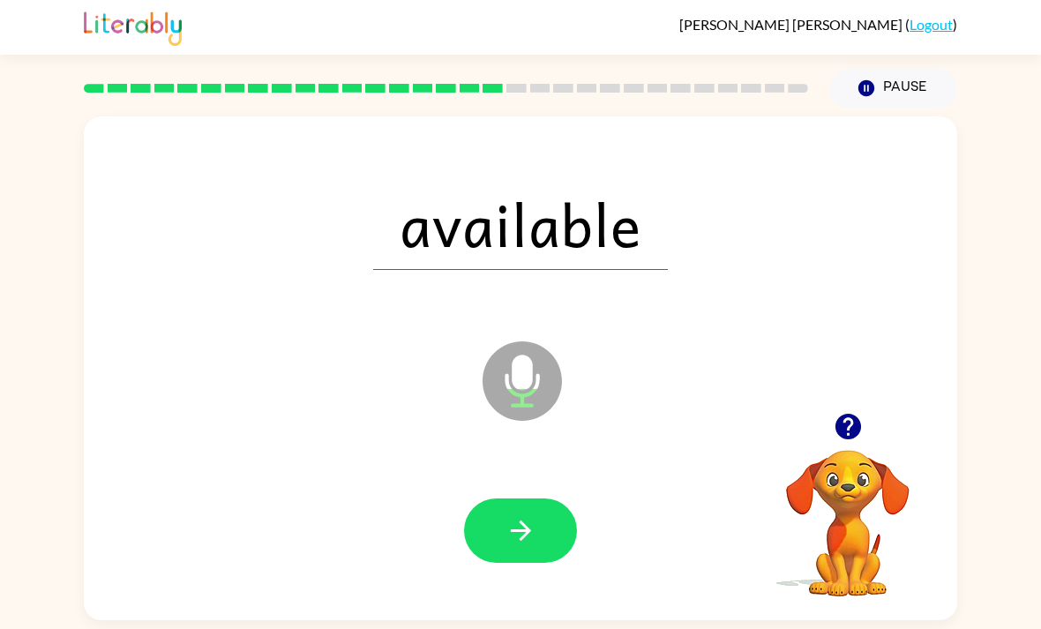
click at [542, 522] on button "button" at bounding box center [520, 530] width 113 height 64
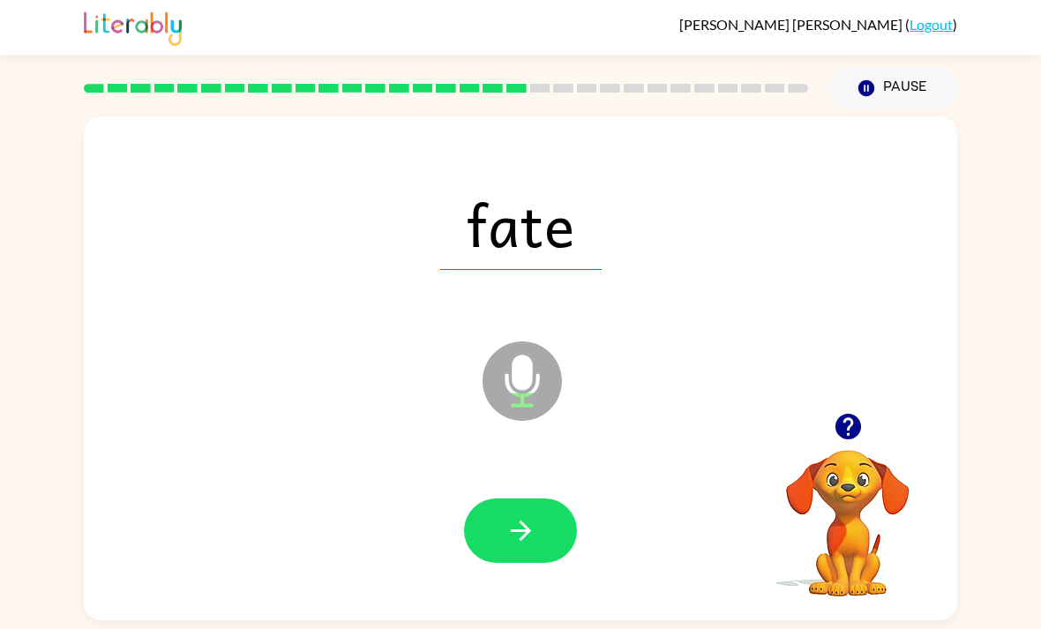
click at [549, 517] on button "button" at bounding box center [520, 530] width 113 height 64
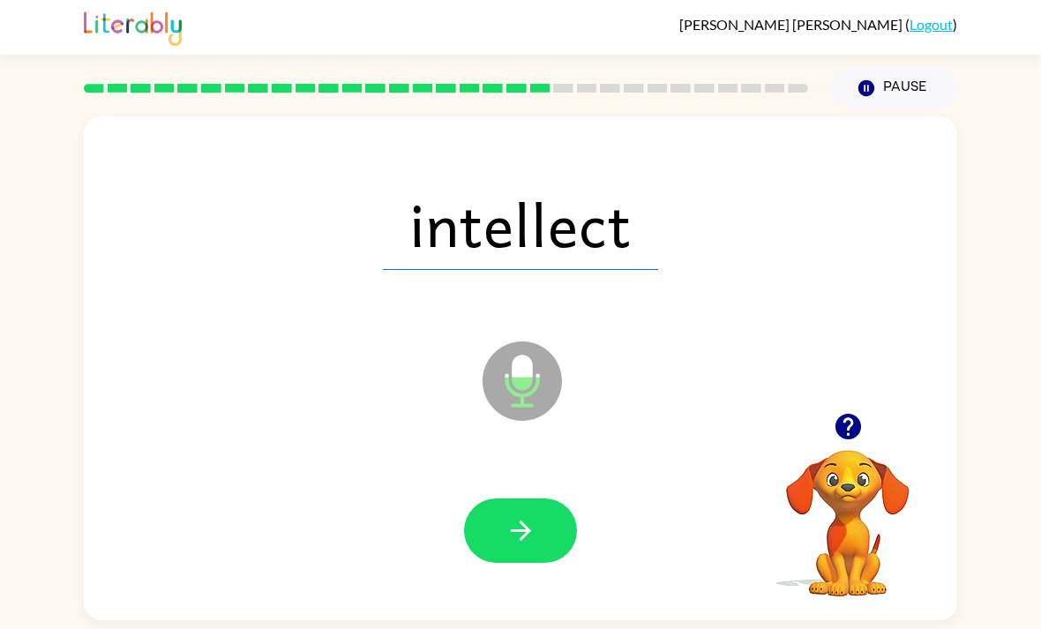
click at [519, 522] on icon "button" at bounding box center [520, 530] width 31 height 31
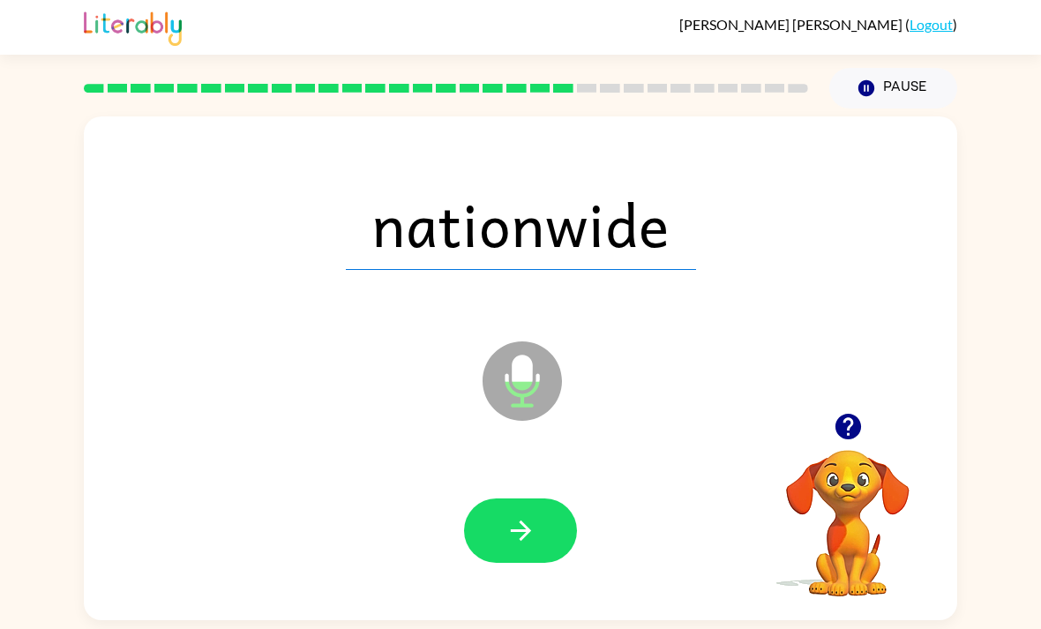
click at [543, 537] on button "button" at bounding box center [520, 530] width 113 height 64
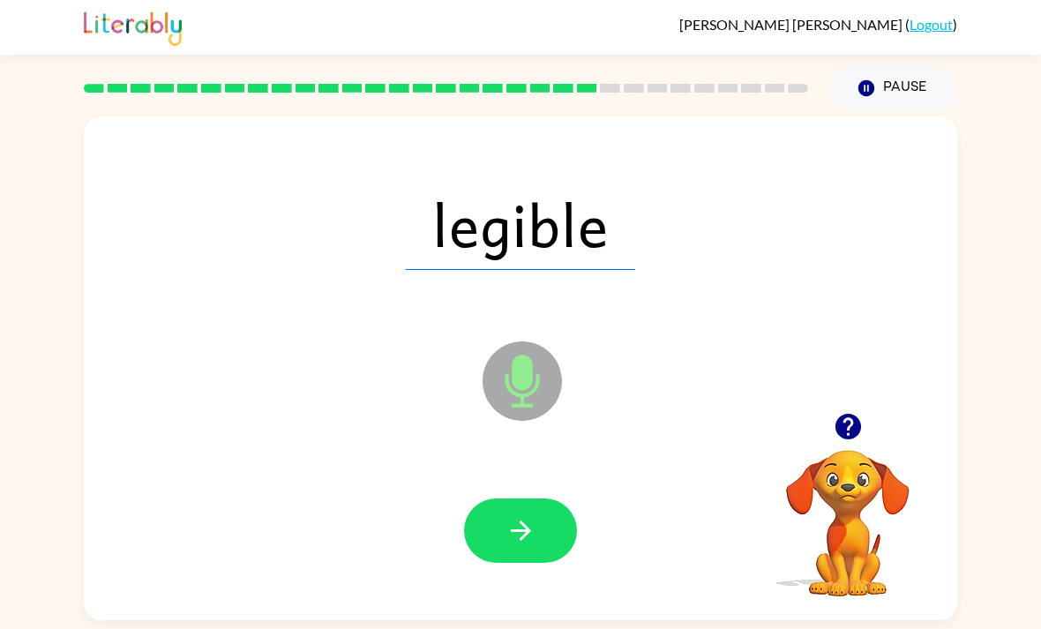
click at [548, 521] on button "button" at bounding box center [520, 530] width 113 height 64
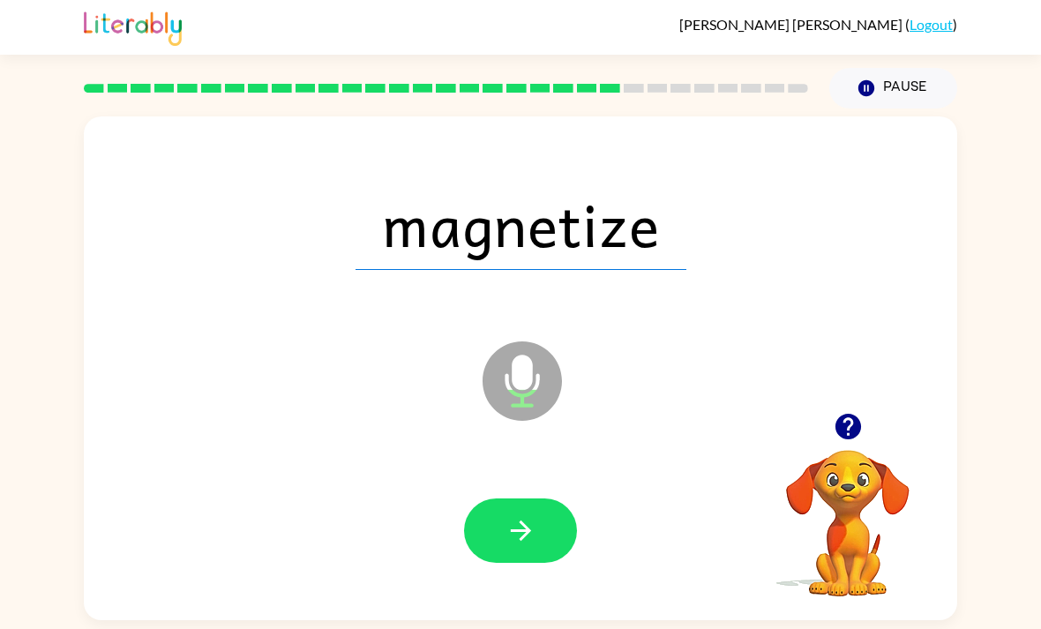
click at [532, 545] on icon "button" at bounding box center [520, 530] width 31 height 31
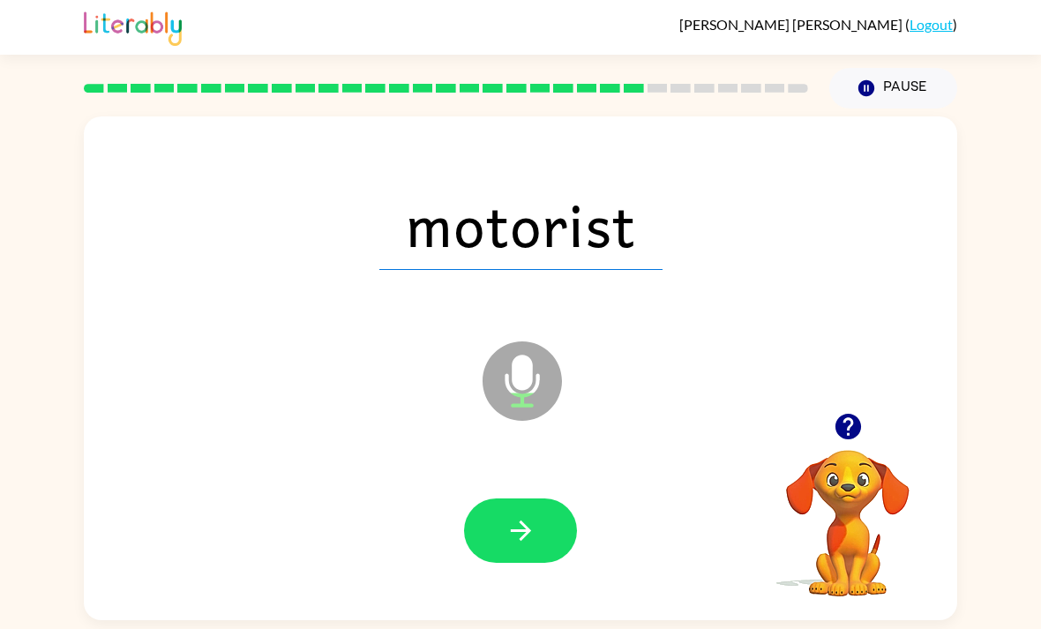
click at [543, 534] on button "button" at bounding box center [520, 530] width 113 height 64
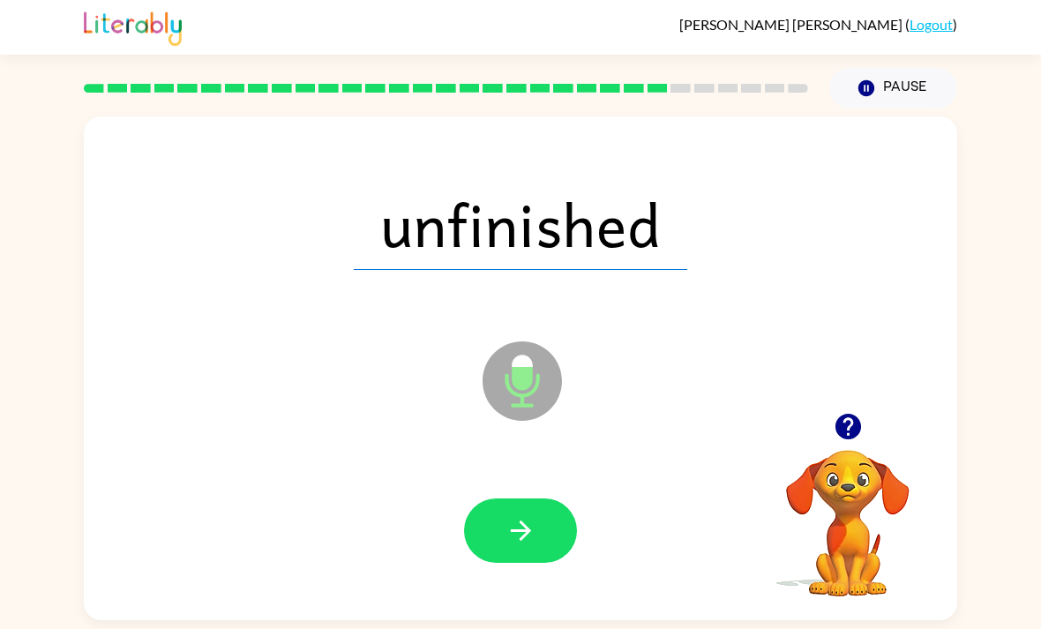
click at [521, 513] on button "button" at bounding box center [520, 530] width 113 height 64
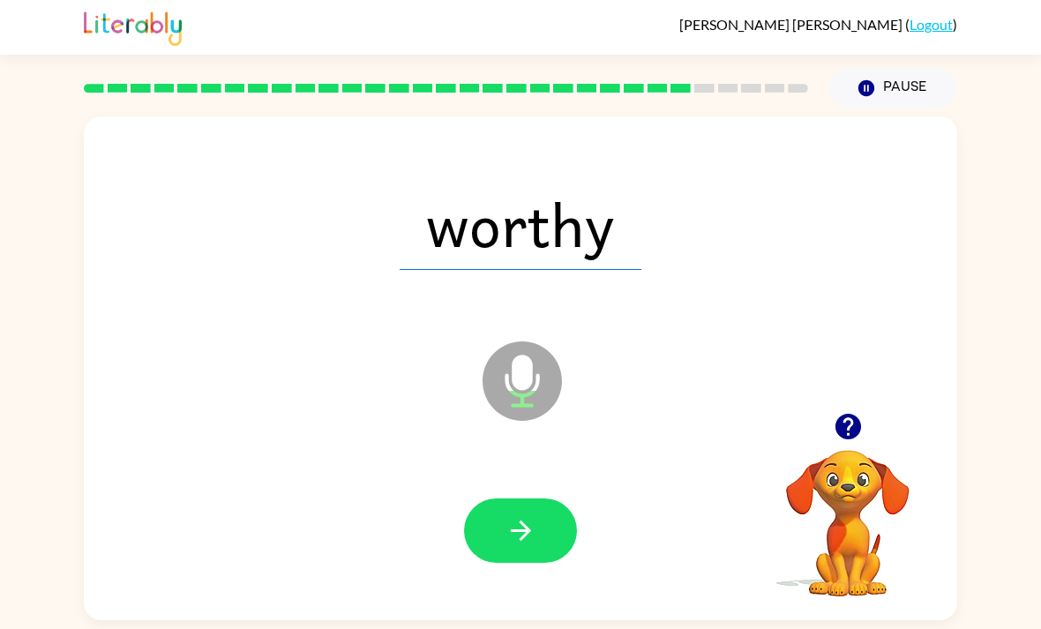
click at [510, 508] on button "button" at bounding box center [520, 530] width 113 height 64
click at [509, 528] on icon "button" at bounding box center [520, 530] width 31 height 31
click at [543, 522] on button "button" at bounding box center [520, 530] width 113 height 64
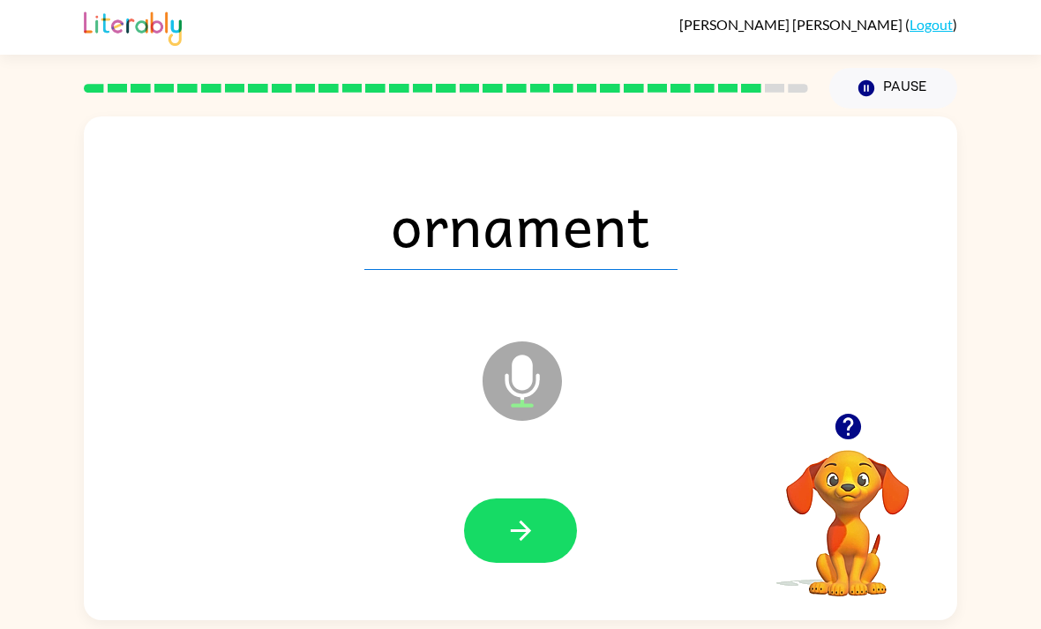
click at [529, 532] on icon "button" at bounding box center [520, 530] width 31 height 31
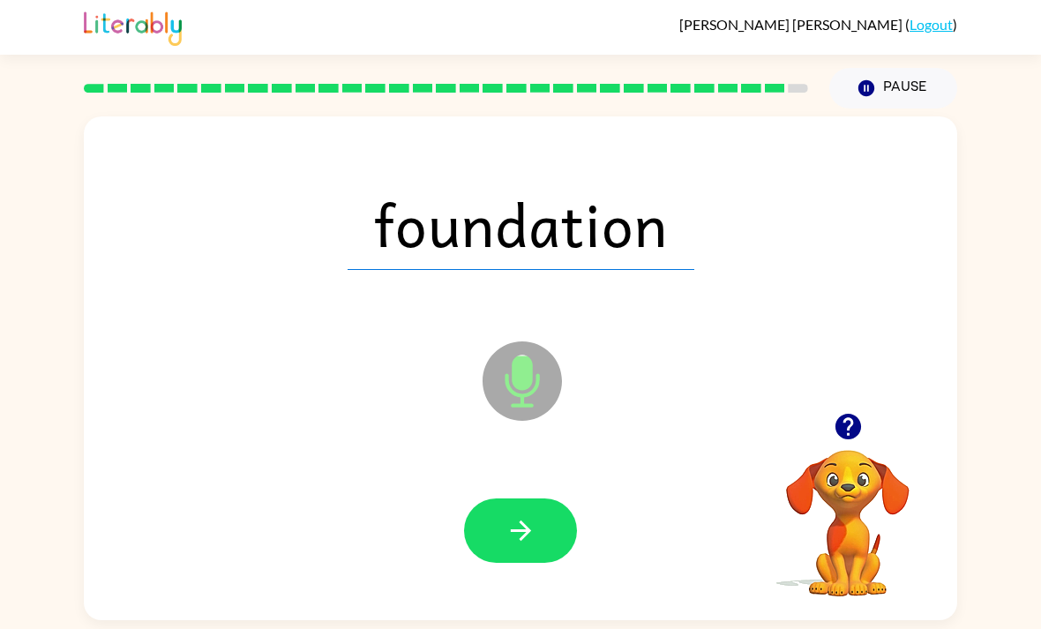
click at [521, 525] on icon "button" at bounding box center [520, 530] width 31 height 31
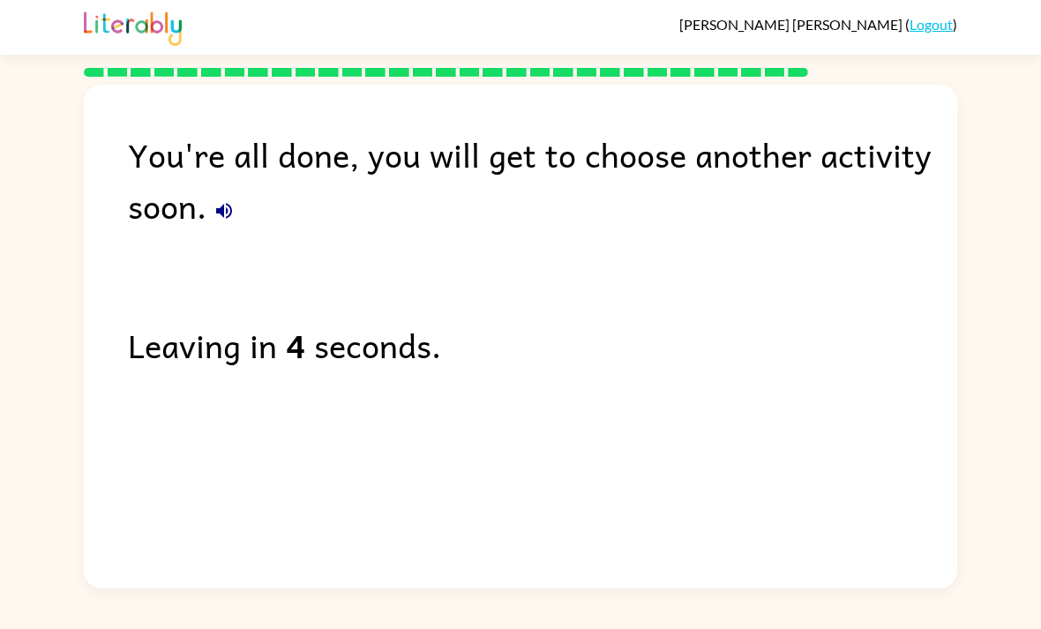
scroll to position [56, 0]
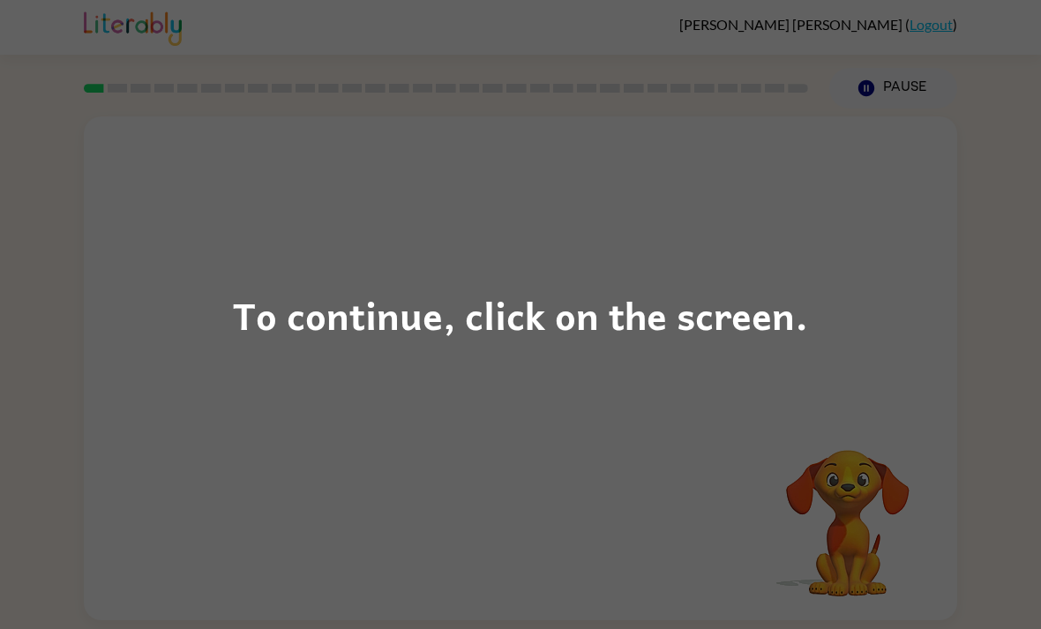
click at [890, 462] on div "To continue, click on the screen." at bounding box center [520, 314] width 1041 height 629
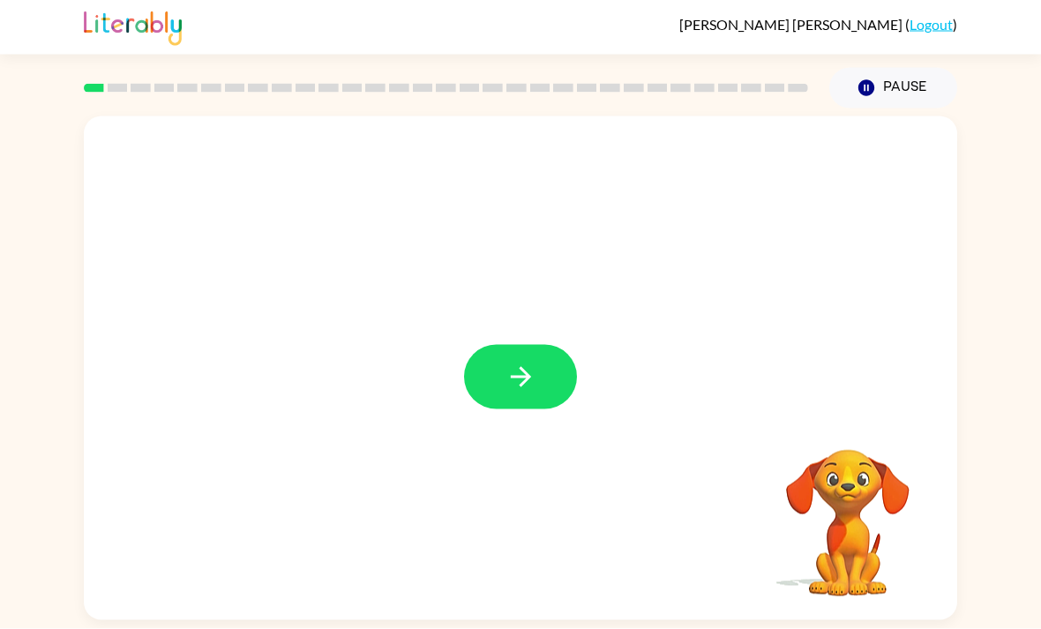
scroll to position [56, 0]
click at [553, 345] on button "button" at bounding box center [520, 377] width 113 height 64
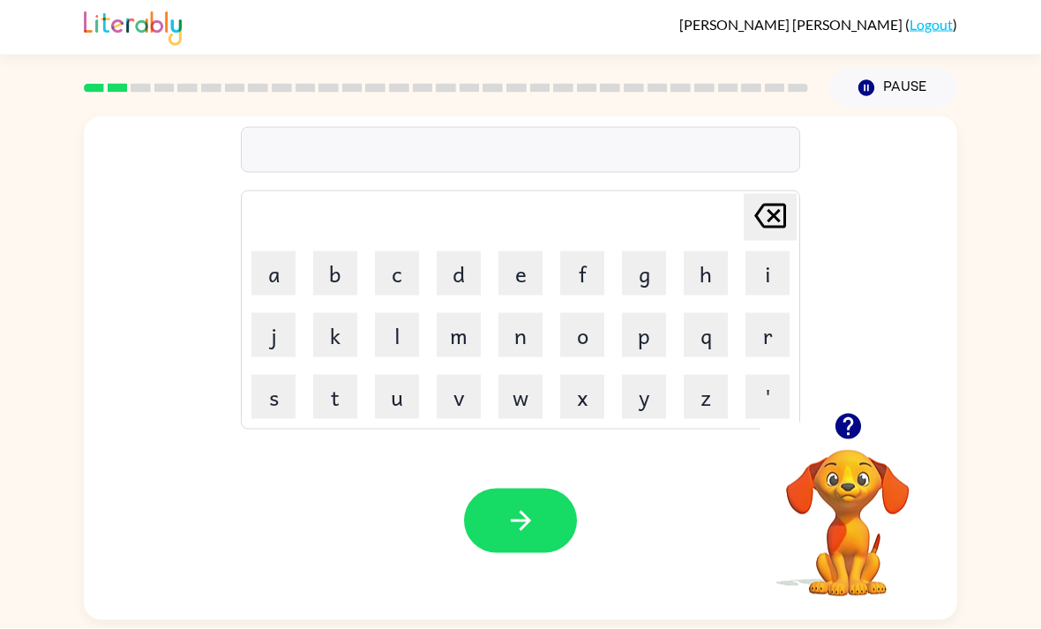
scroll to position [0, 0]
click at [854, 429] on icon "button" at bounding box center [848, 427] width 26 height 26
click at [284, 139] on div "vaacation" at bounding box center [520, 150] width 549 height 37
click at [284, 168] on div "vaacation" at bounding box center [520, 150] width 549 height 37
click at [853, 435] on icon "button" at bounding box center [848, 427] width 26 height 26
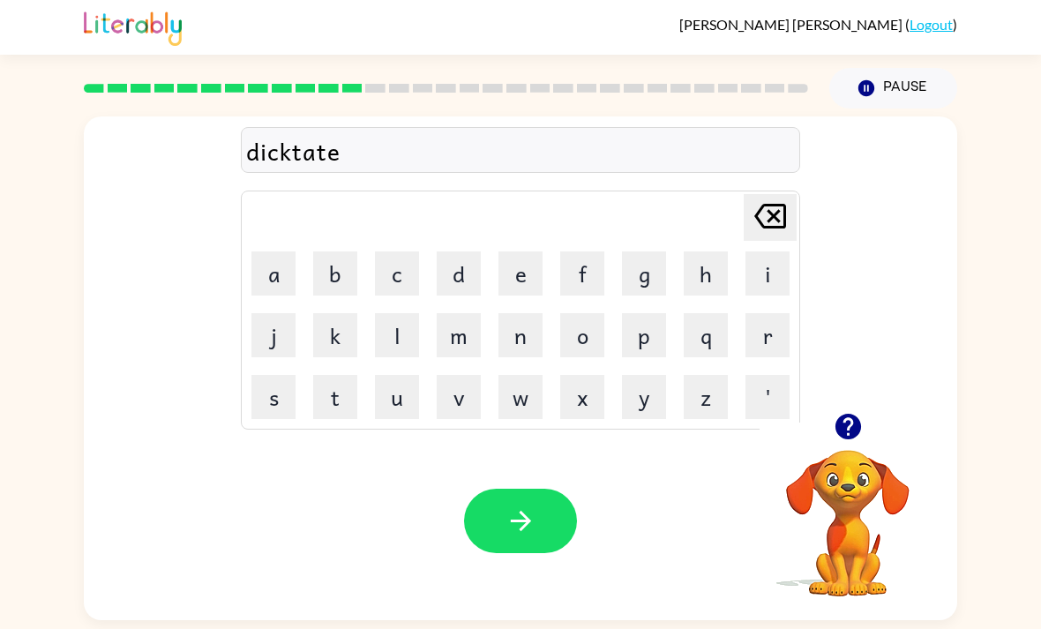
click at [526, 549] on button "button" at bounding box center [520, 521] width 113 height 64
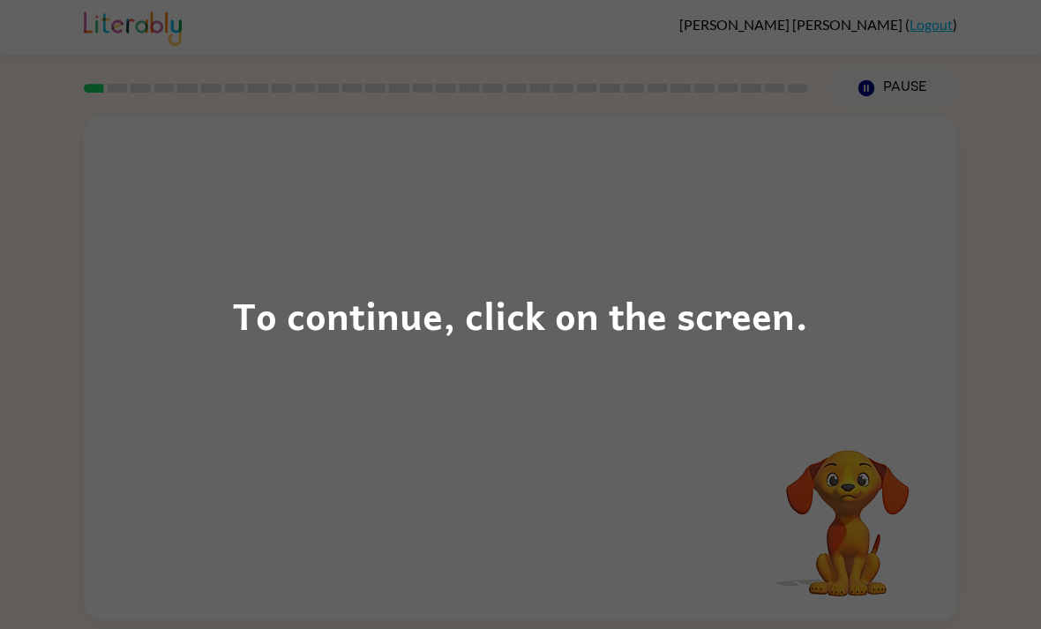
click at [1017, 367] on div "To continue, click on the screen." at bounding box center [520, 314] width 1041 height 629
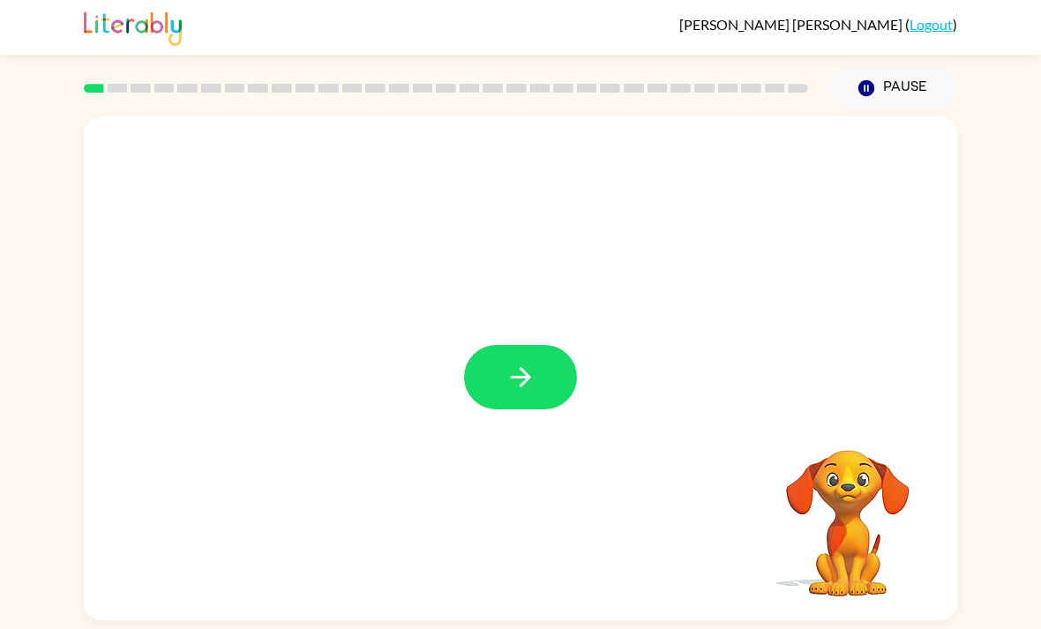
click at [532, 389] on icon "button" at bounding box center [520, 377] width 31 height 31
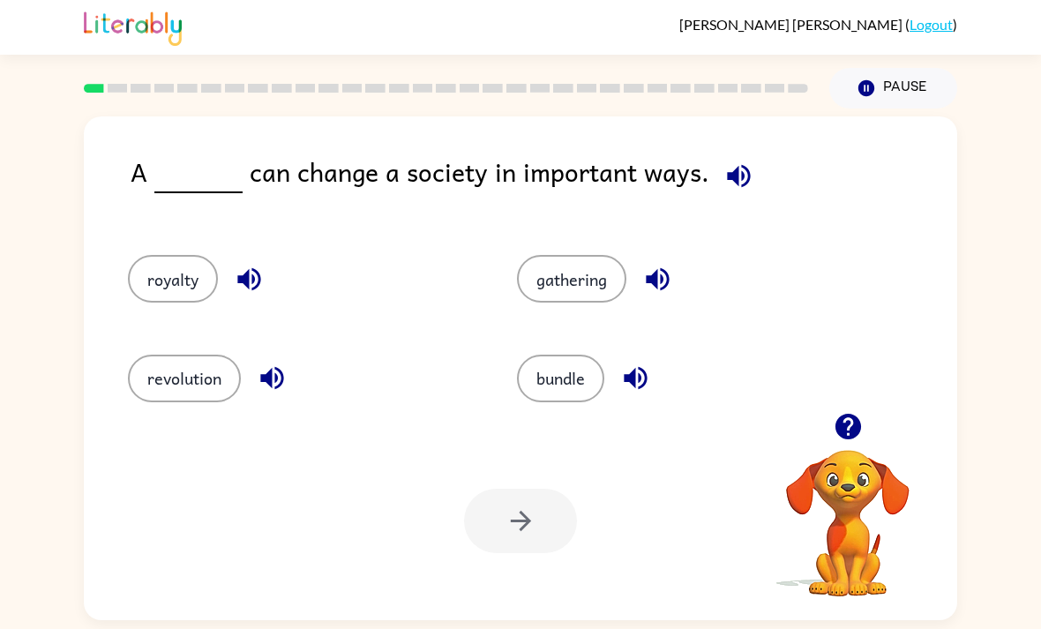
click at [176, 402] on button "revolution" at bounding box center [184, 379] width 113 height 48
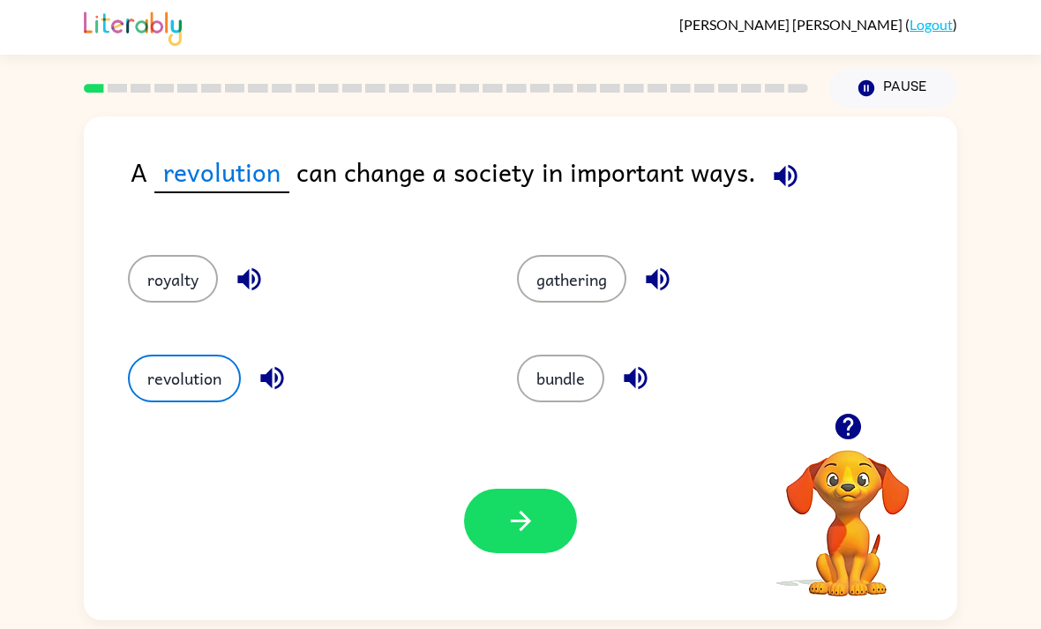
click at [512, 526] on icon "button" at bounding box center [520, 520] width 31 height 31
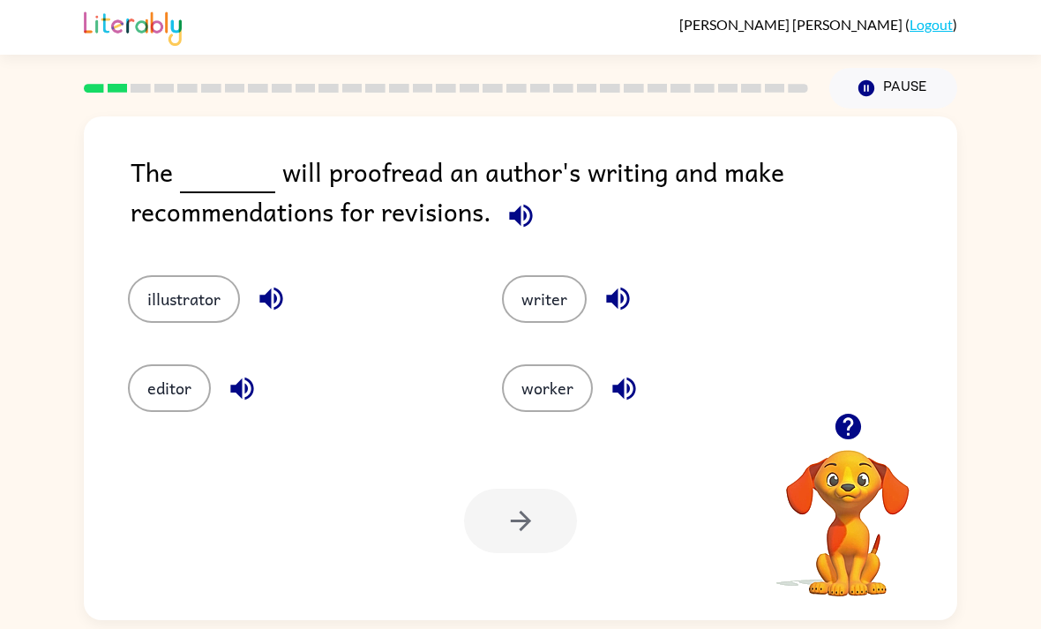
click at [193, 297] on button "illustrator" at bounding box center [184, 299] width 112 height 48
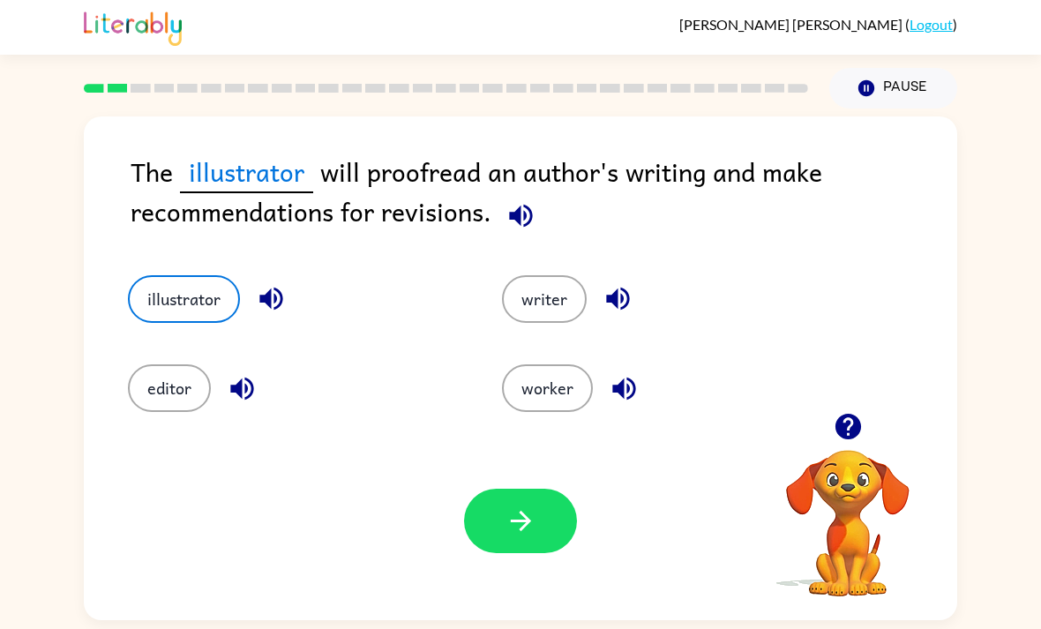
click at [517, 536] on icon "button" at bounding box center [520, 520] width 31 height 31
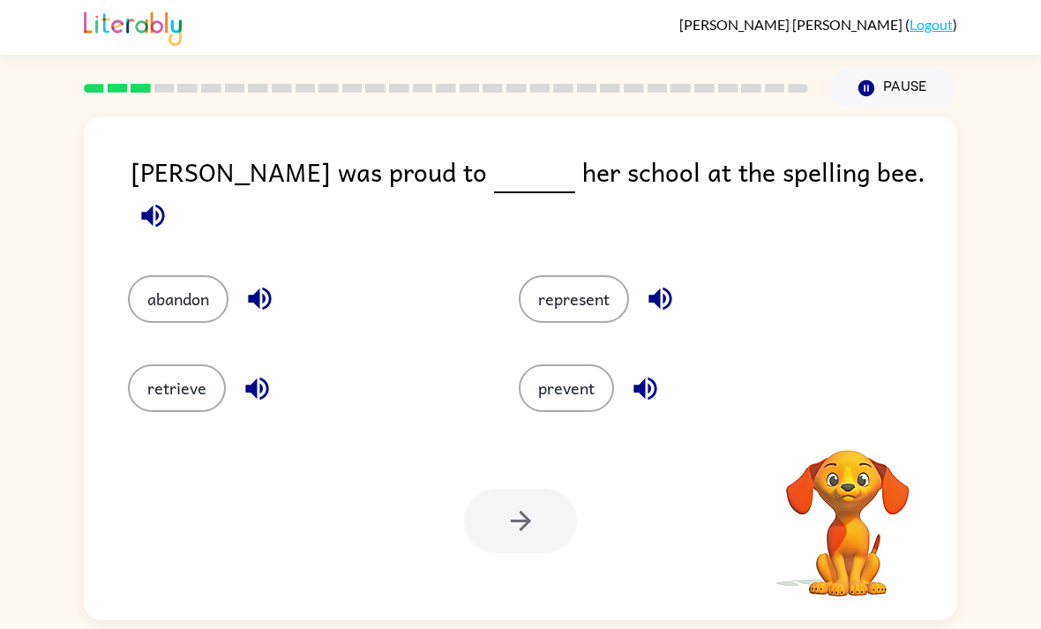
click at [189, 402] on button "retrieve" at bounding box center [177, 388] width 98 height 48
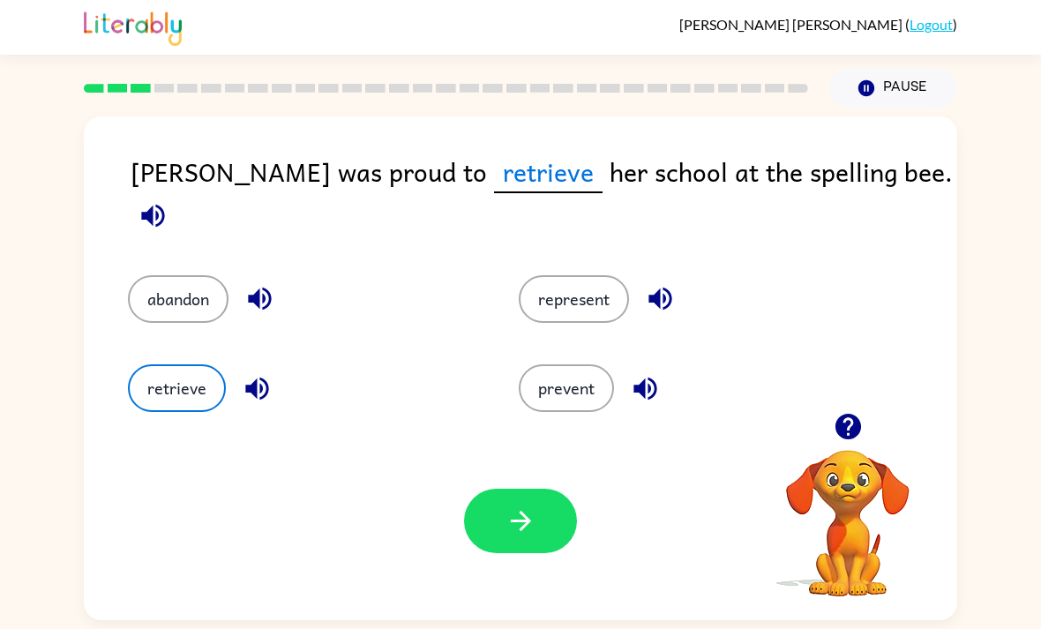
click at [556, 396] on button "prevent" at bounding box center [566, 388] width 95 height 48
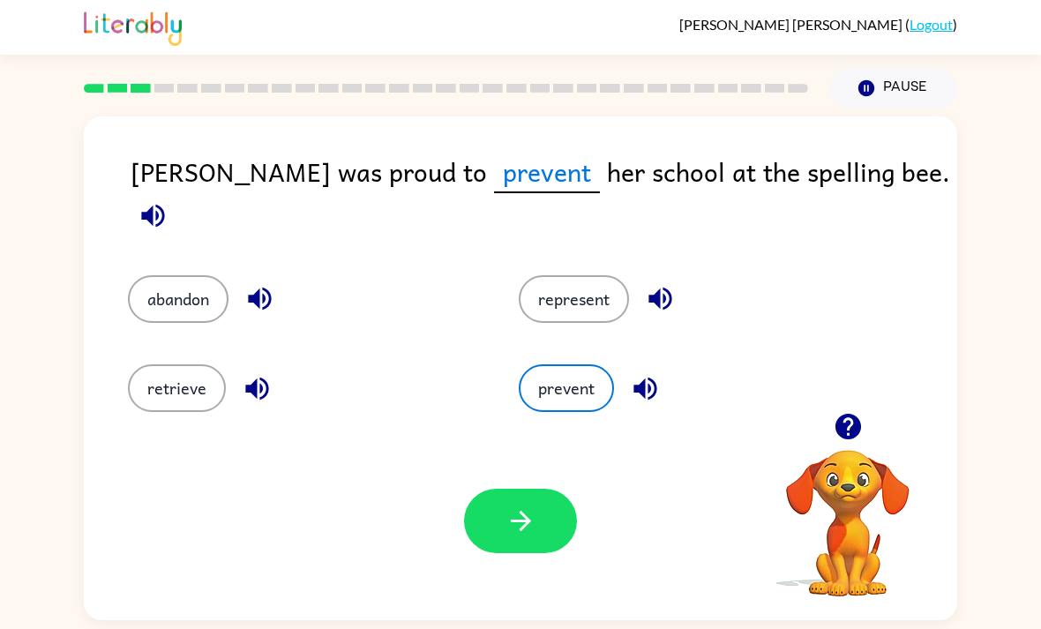
click at [585, 298] on button "represent" at bounding box center [574, 299] width 110 height 48
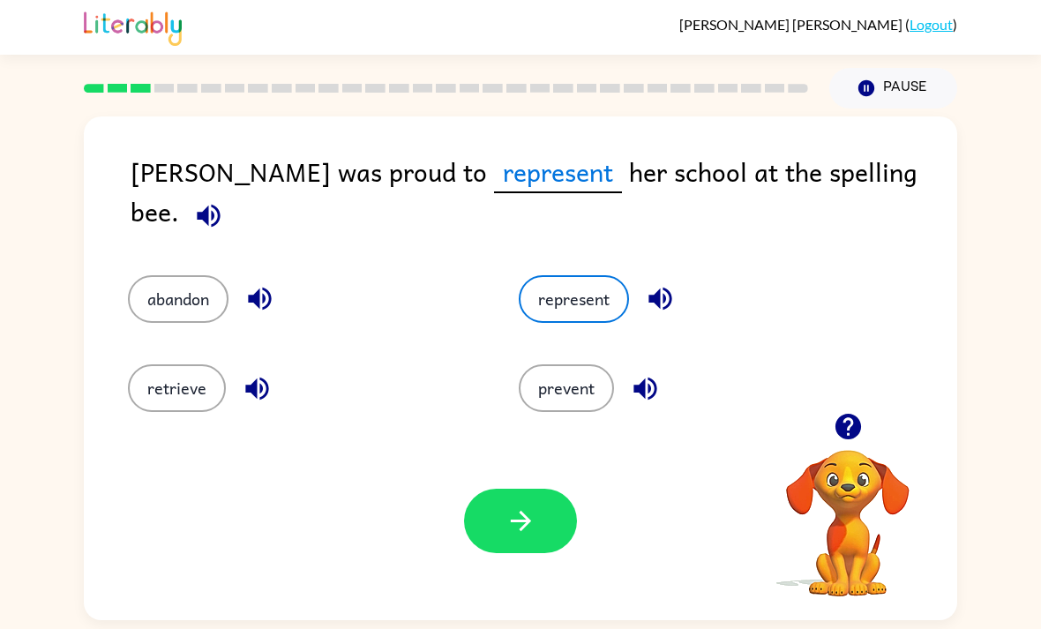
click at [514, 527] on icon "button" at bounding box center [520, 520] width 31 height 31
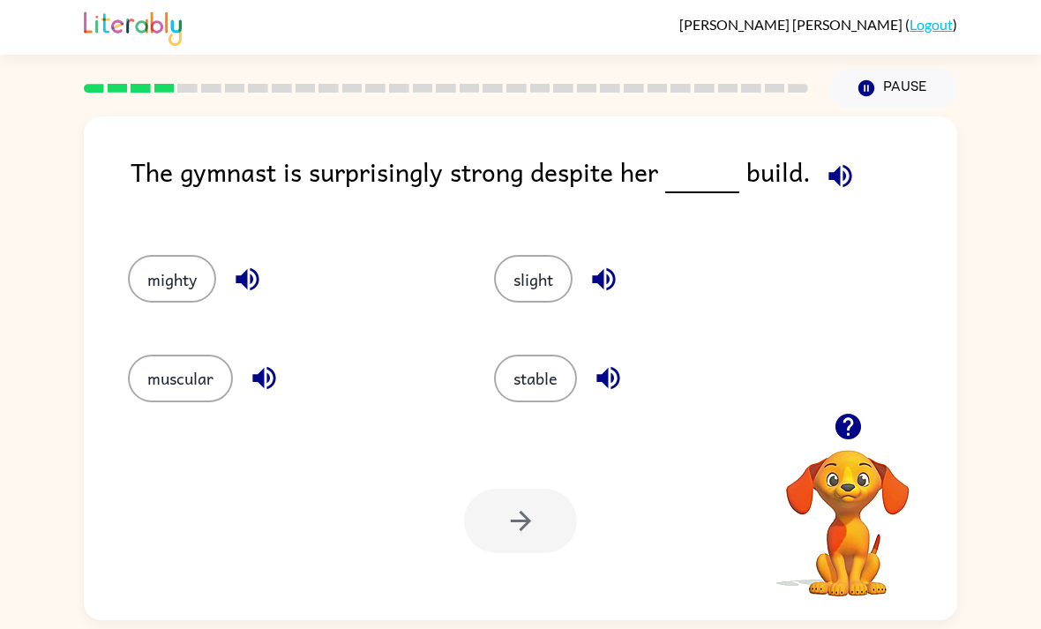
click at [540, 374] on button "stable" at bounding box center [535, 379] width 83 height 48
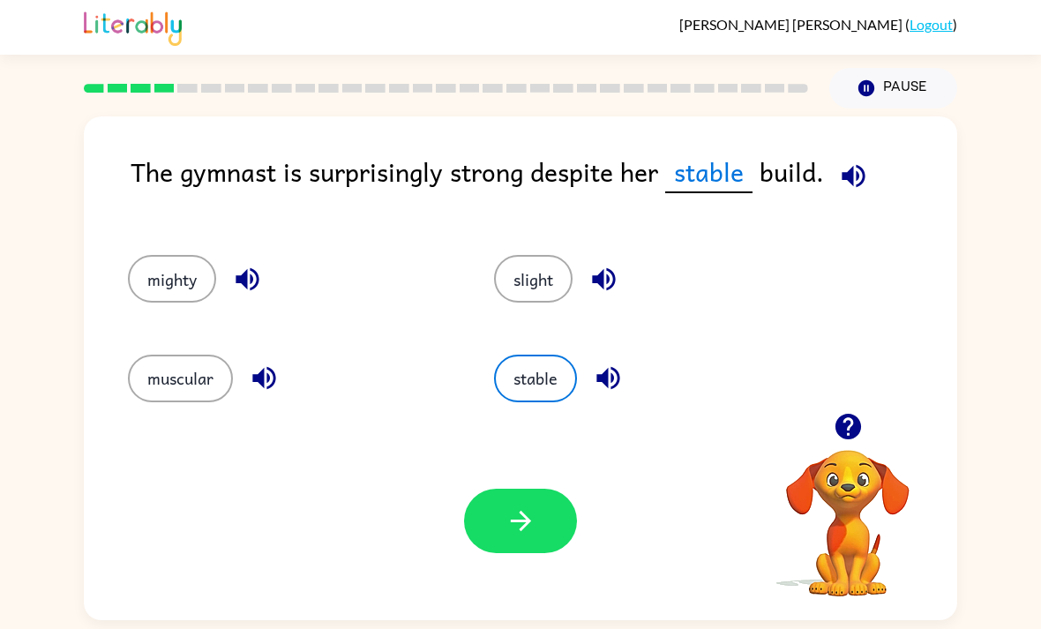
click at [520, 549] on button "button" at bounding box center [520, 521] width 113 height 64
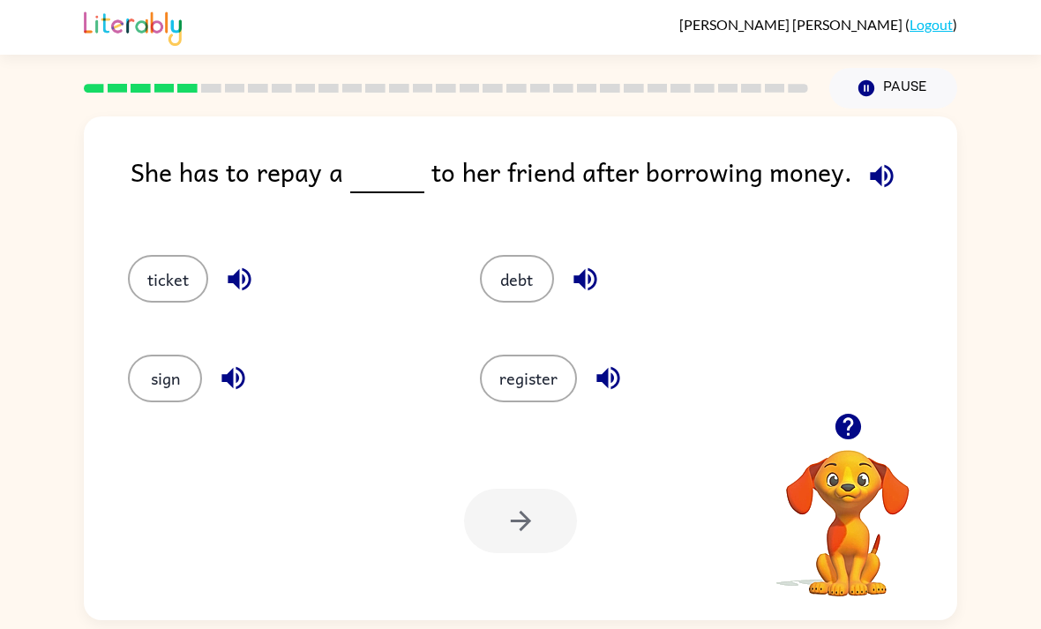
click at [539, 266] on button "debt" at bounding box center [517, 279] width 74 height 48
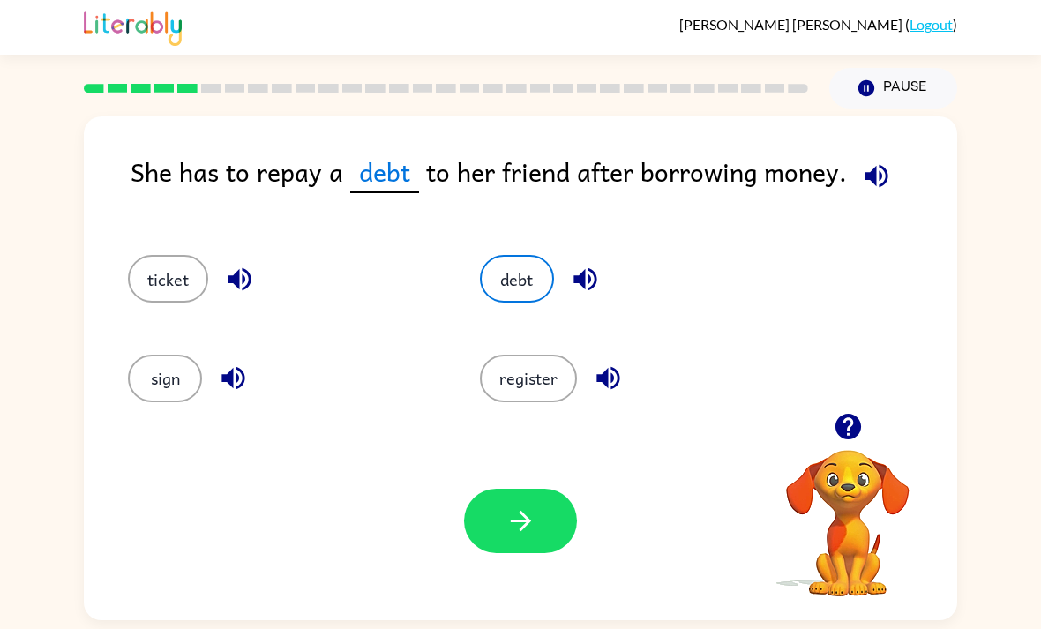
click at [535, 536] on icon "button" at bounding box center [520, 520] width 31 height 31
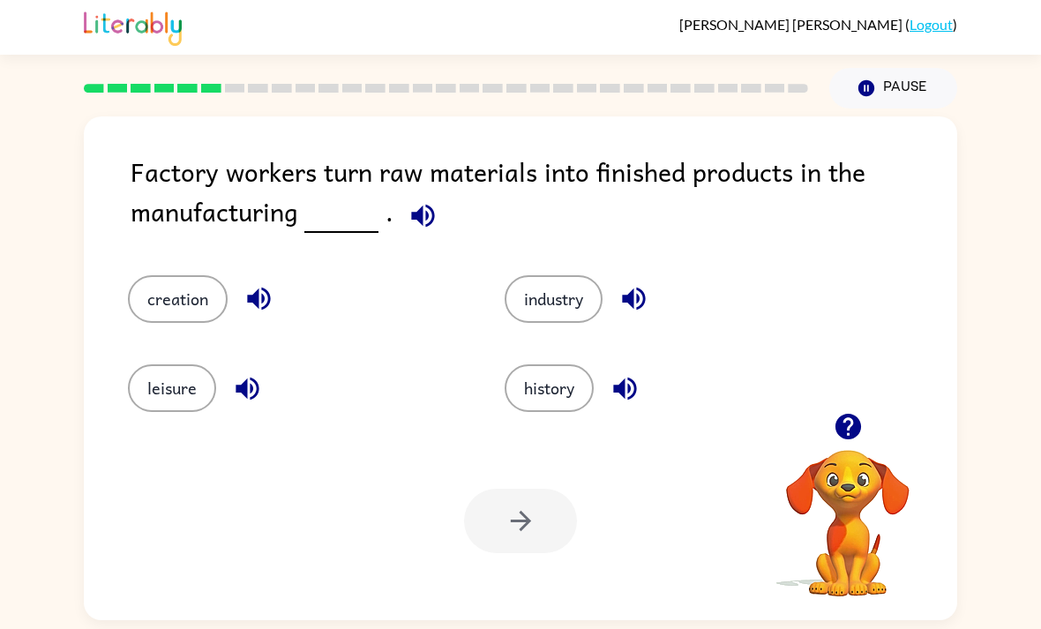
click at [546, 323] on button "industry" at bounding box center [554, 299] width 98 height 48
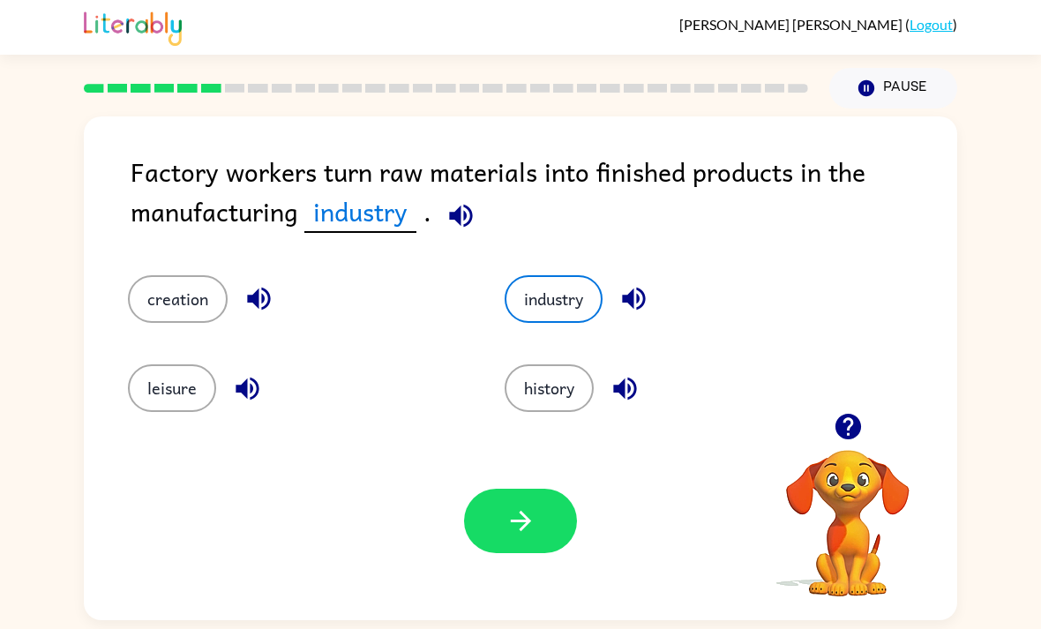
click at [520, 523] on icon "button" at bounding box center [520, 520] width 31 height 31
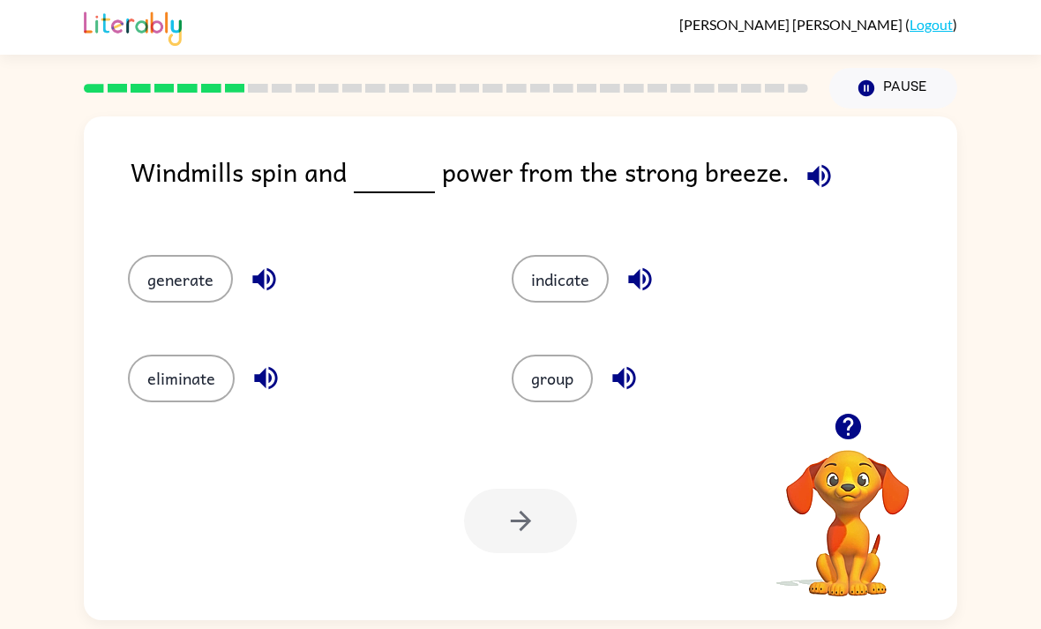
click at [185, 293] on button "generate" at bounding box center [180, 279] width 105 height 48
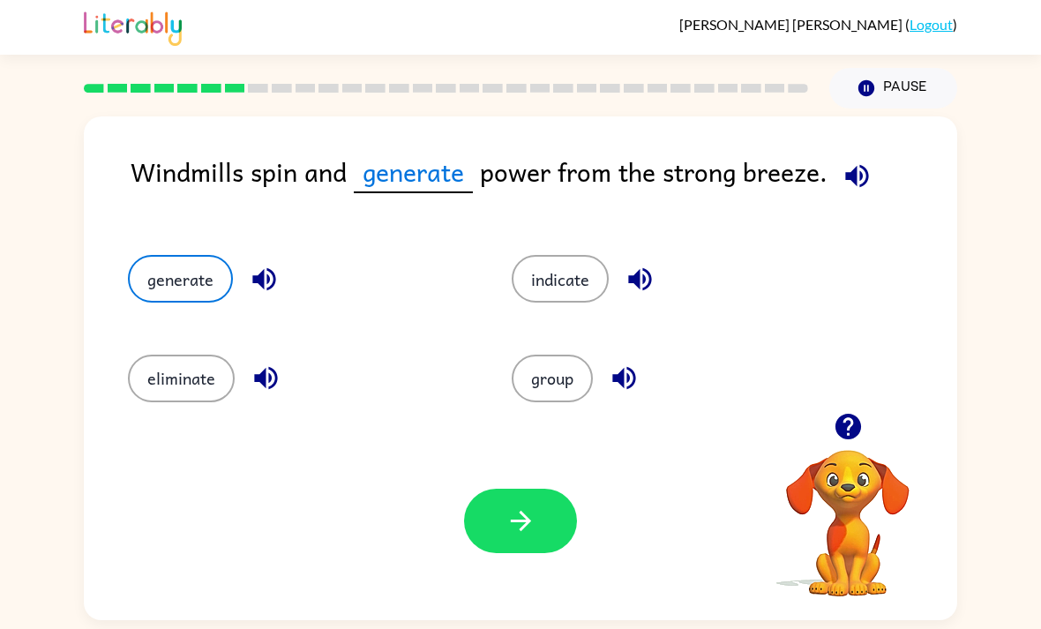
click at [529, 509] on button "button" at bounding box center [520, 521] width 113 height 64
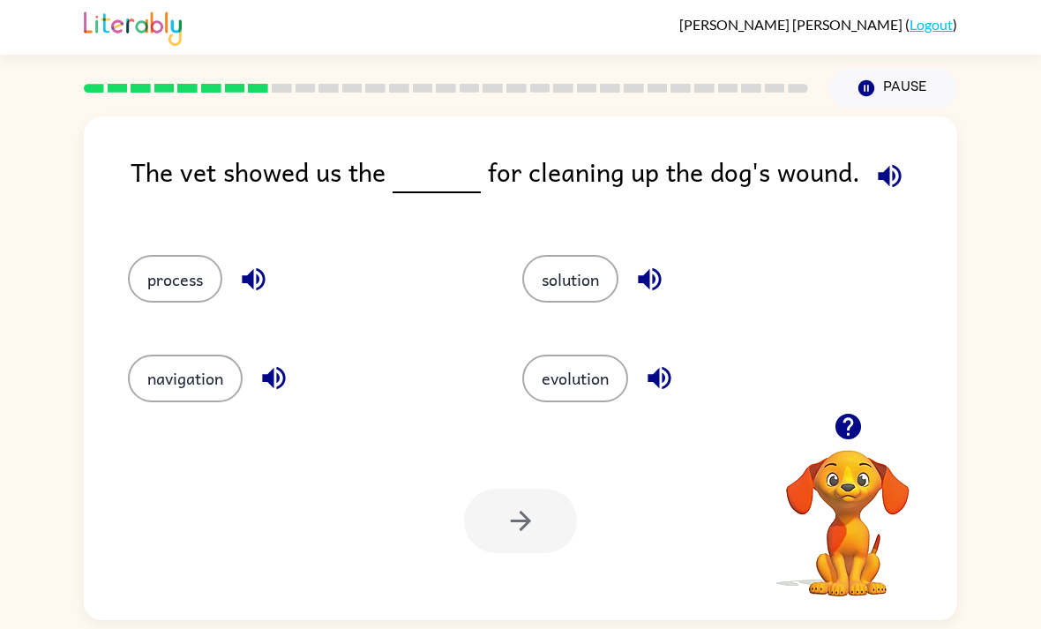
click at [582, 273] on button "solution" at bounding box center [570, 279] width 96 height 48
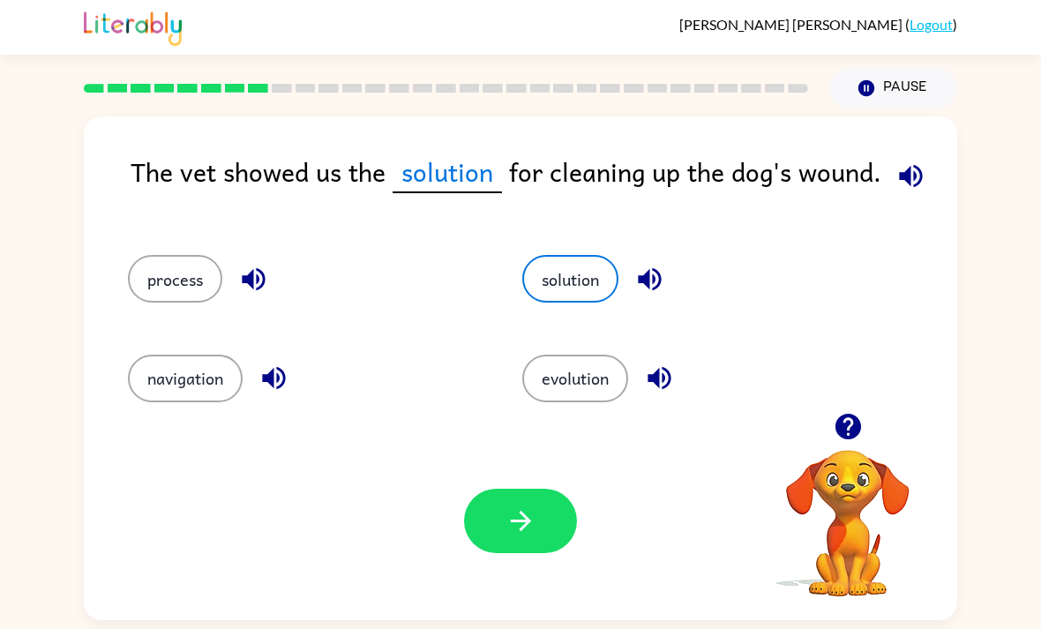
click at [525, 513] on button "button" at bounding box center [520, 521] width 113 height 64
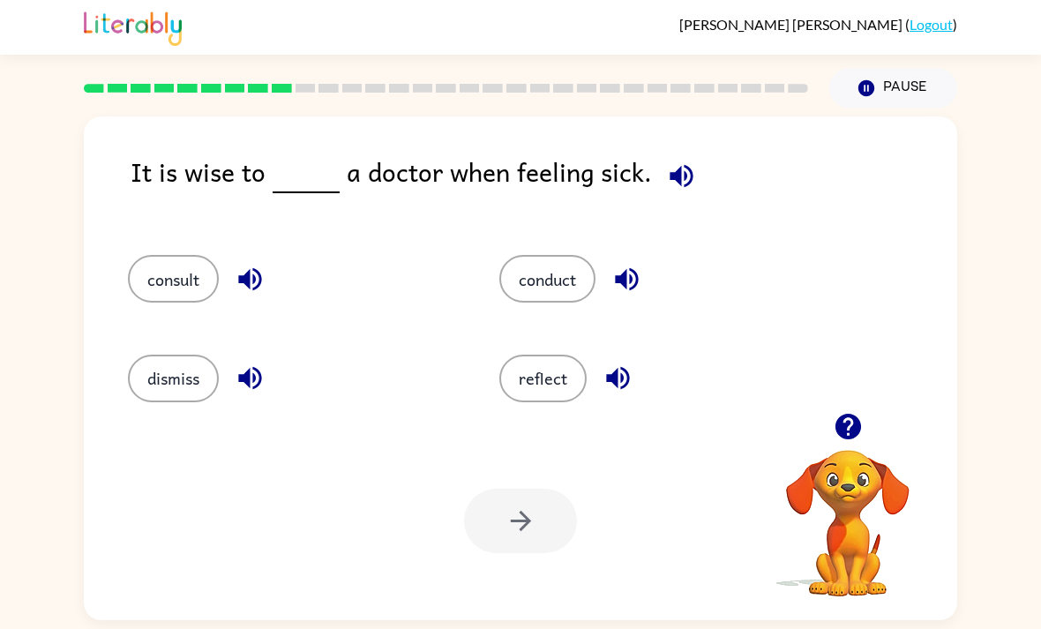
click at [578, 282] on button "conduct" at bounding box center [547, 279] width 96 height 48
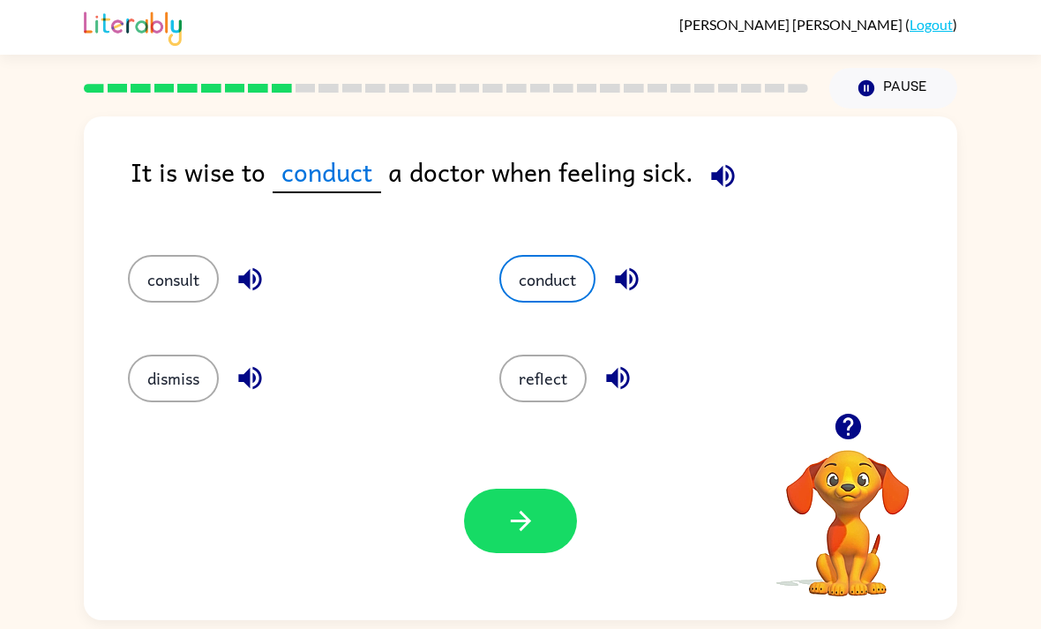
click at [494, 531] on button "button" at bounding box center [520, 521] width 113 height 64
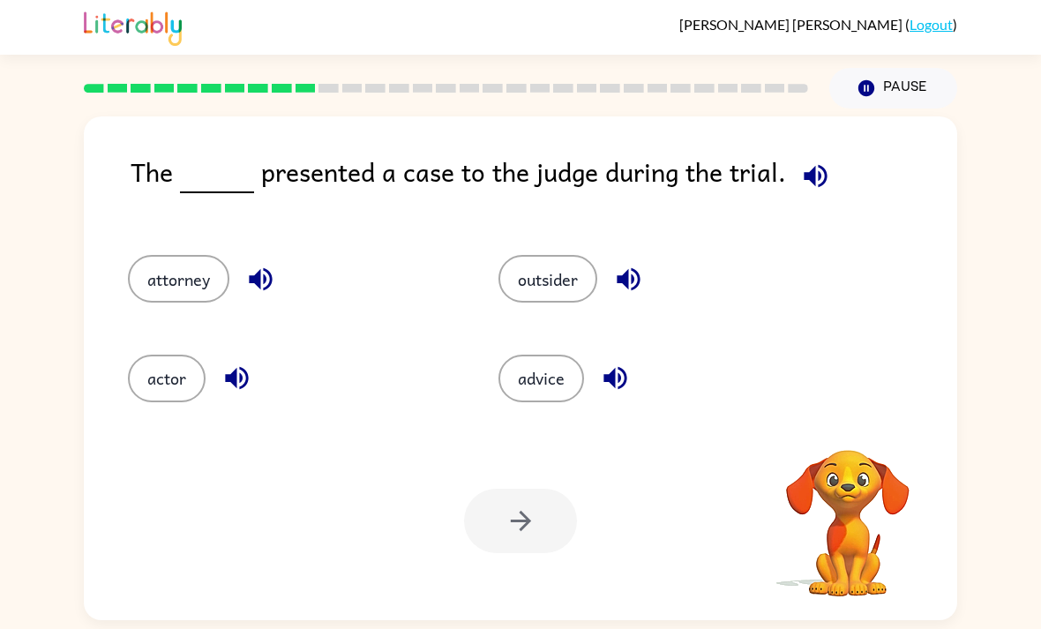
click at [552, 397] on button "advice" at bounding box center [541, 379] width 86 height 48
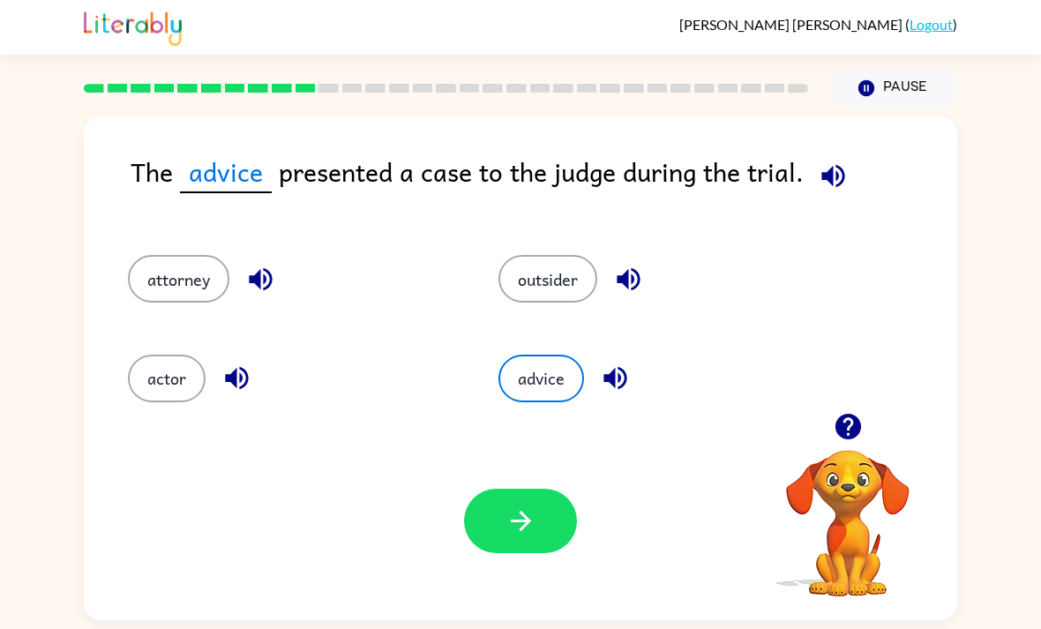
click at [538, 486] on div "Your browser must support playing .mp4 files to use Literably. Please try using…" at bounding box center [520, 521] width 873 height 198
click at [520, 531] on icon "button" at bounding box center [520, 520] width 31 height 31
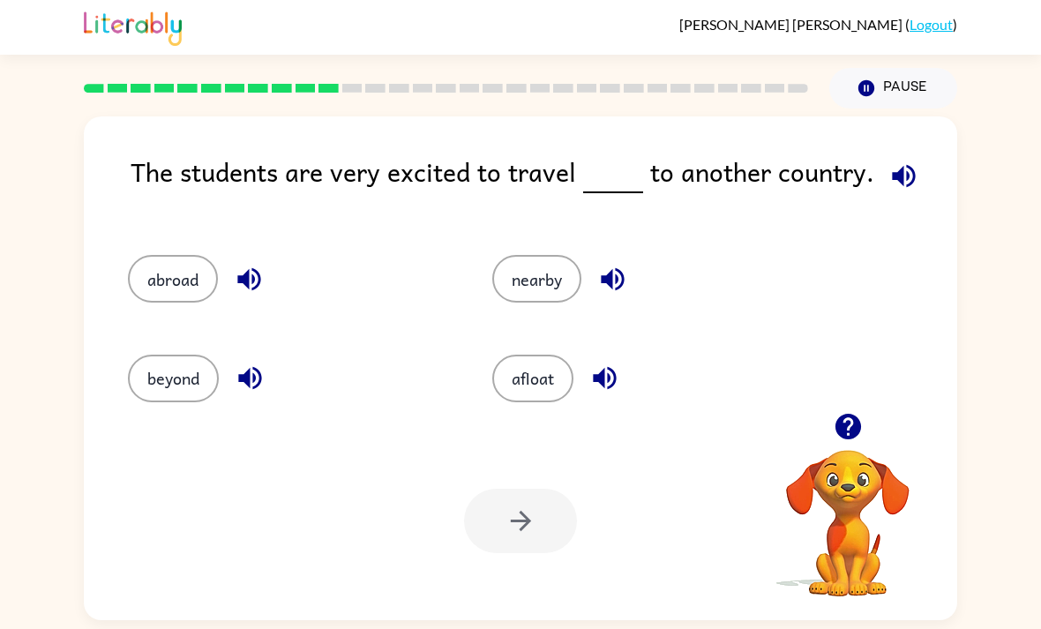
click at [151, 401] on button "beyond" at bounding box center [173, 379] width 91 height 48
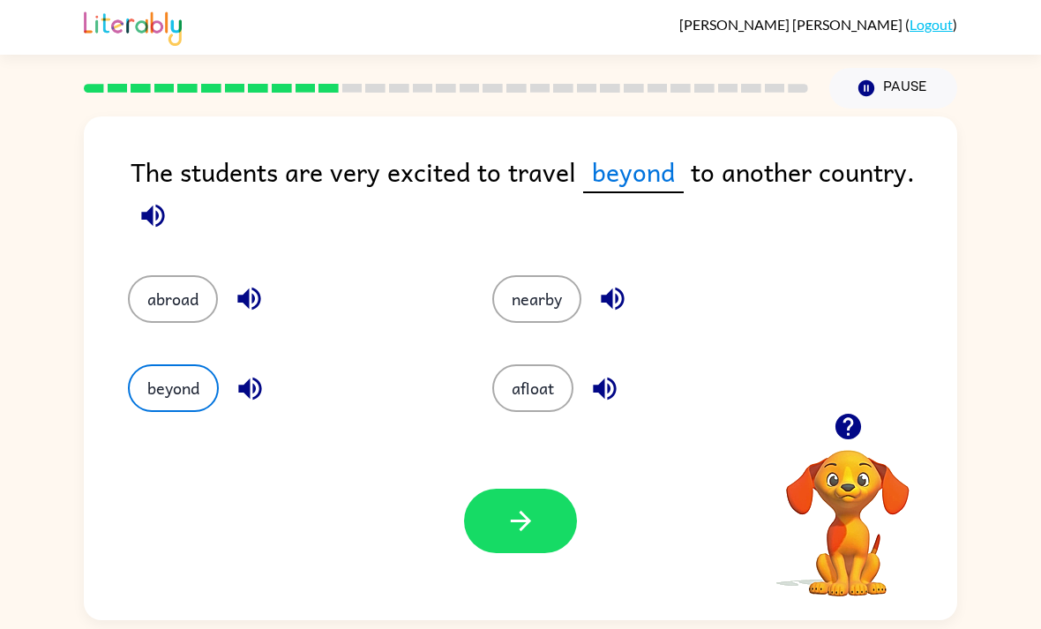
click at [557, 497] on div "Your browser must support playing .mp4 files to use Literably. Please try using…" at bounding box center [520, 521] width 873 height 198
click at [550, 520] on button "button" at bounding box center [520, 521] width 113 height 64
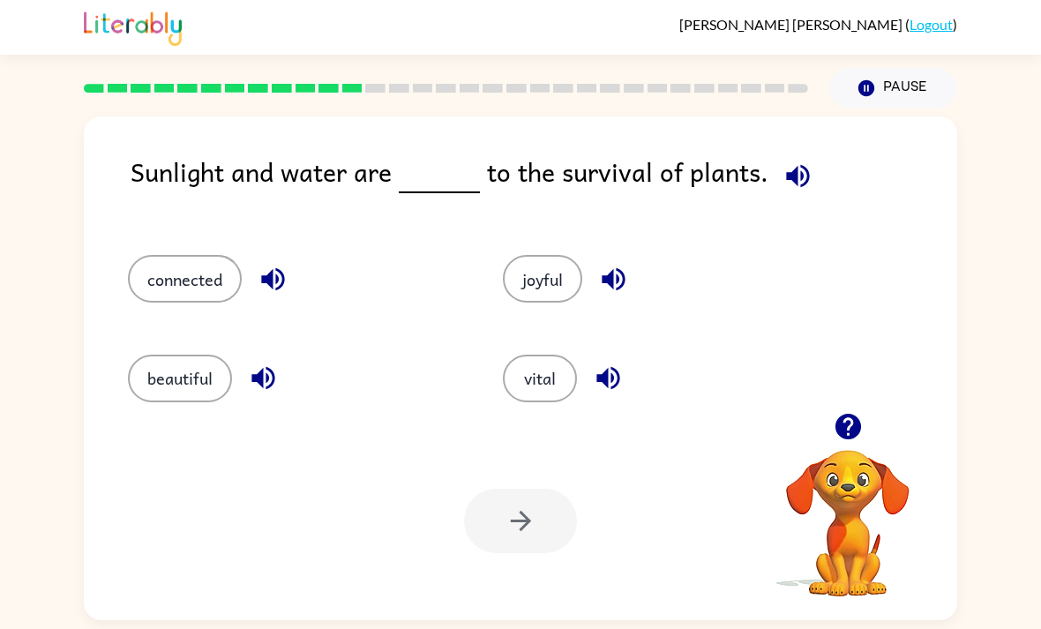
click at [537, 371] on button "vital" at bounding box center [540, 379] width 74 height 48
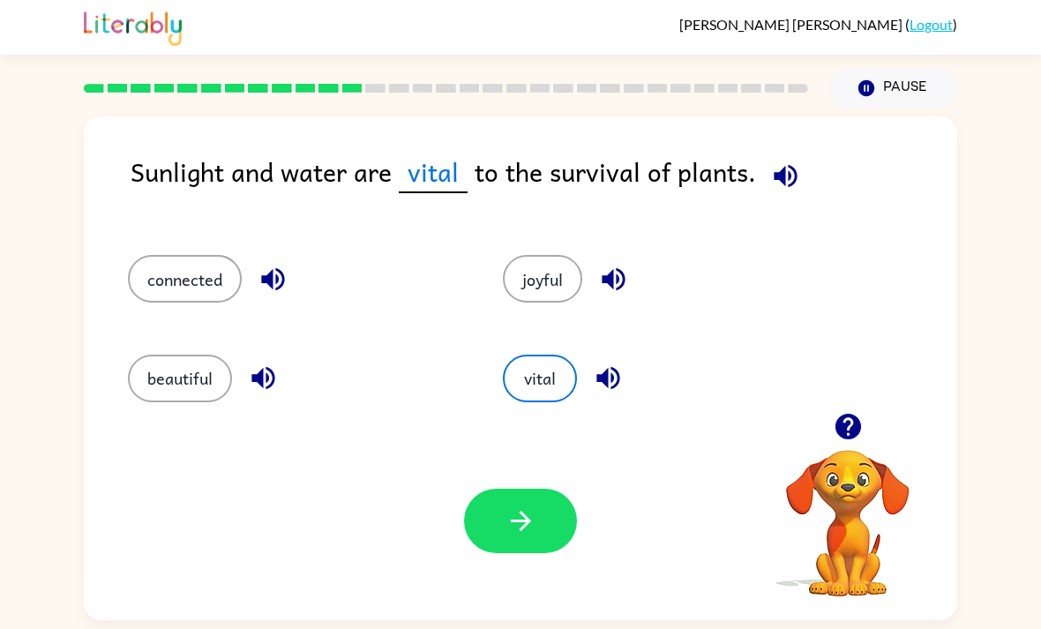
click at [526, 536] on icon "button" at bounding box center [520, 520] width 31 height 31
